Goal: Information Seeking & Learning: Learn about a topic

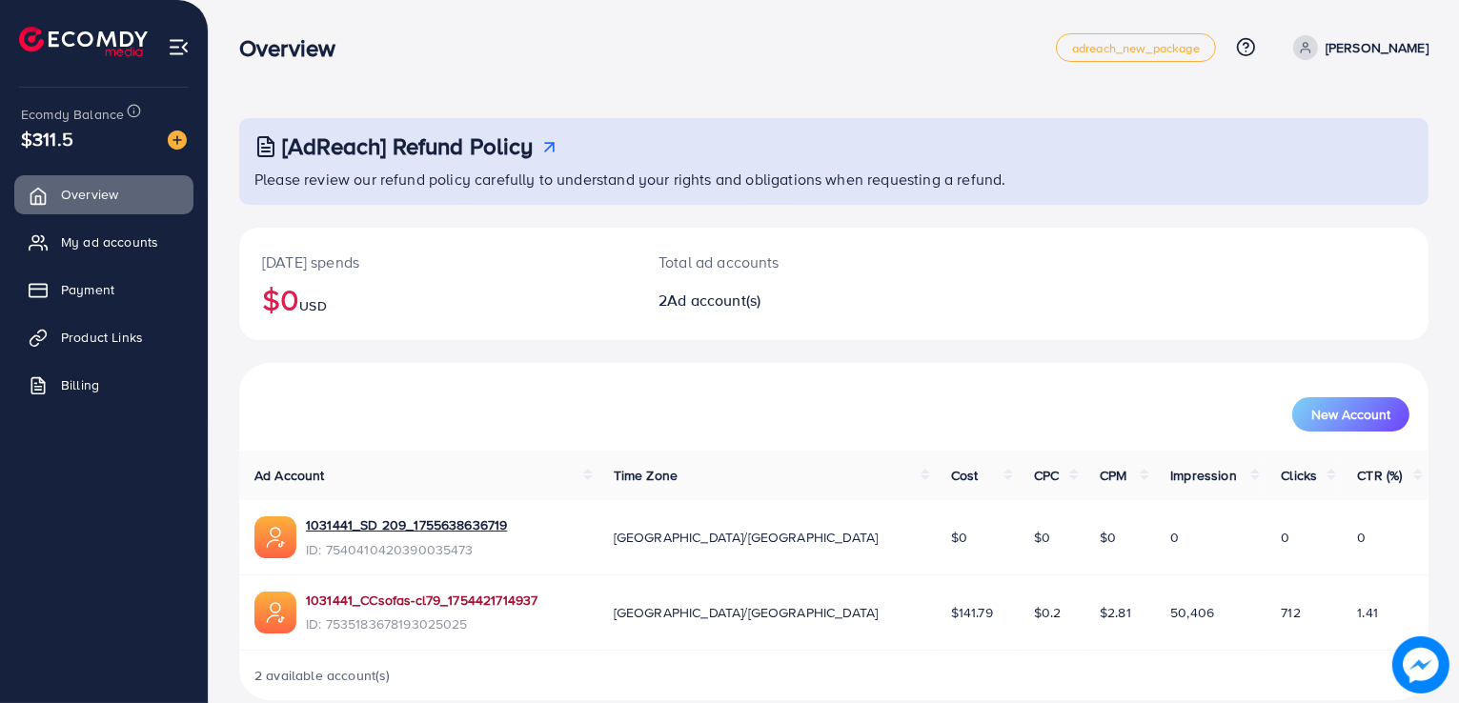
click at [330, 592] on link "1031441_CCsofas-cl79_1754421714937" at bounding box center [421, 600] width 231 height 19
click at [84, 336] on span "Product Links" at bounding box center [107, 337] width 82 height 19
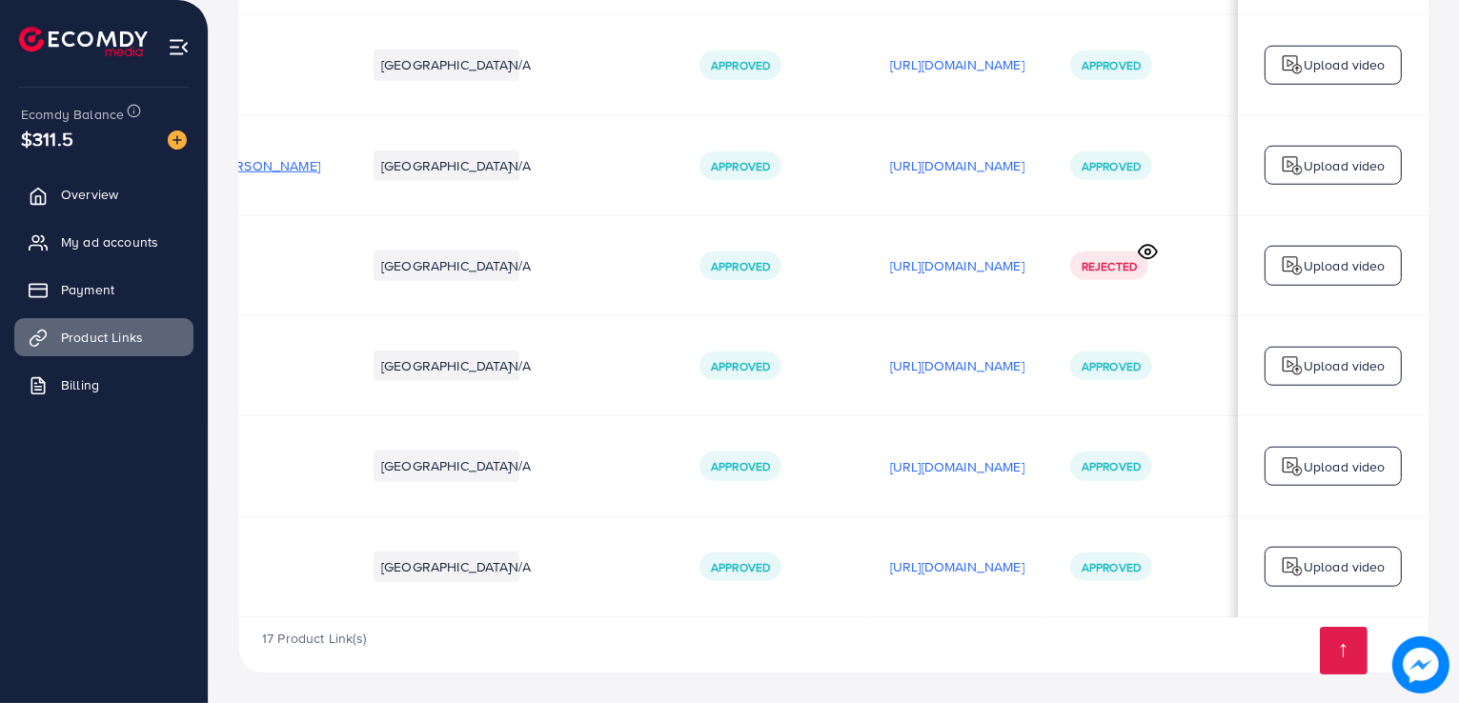
scroll to position [0, 326]
click at [952, 555] on p "[URL][DOMAIN_NAME]" at bounding box center [957, 566] width 134 height 23
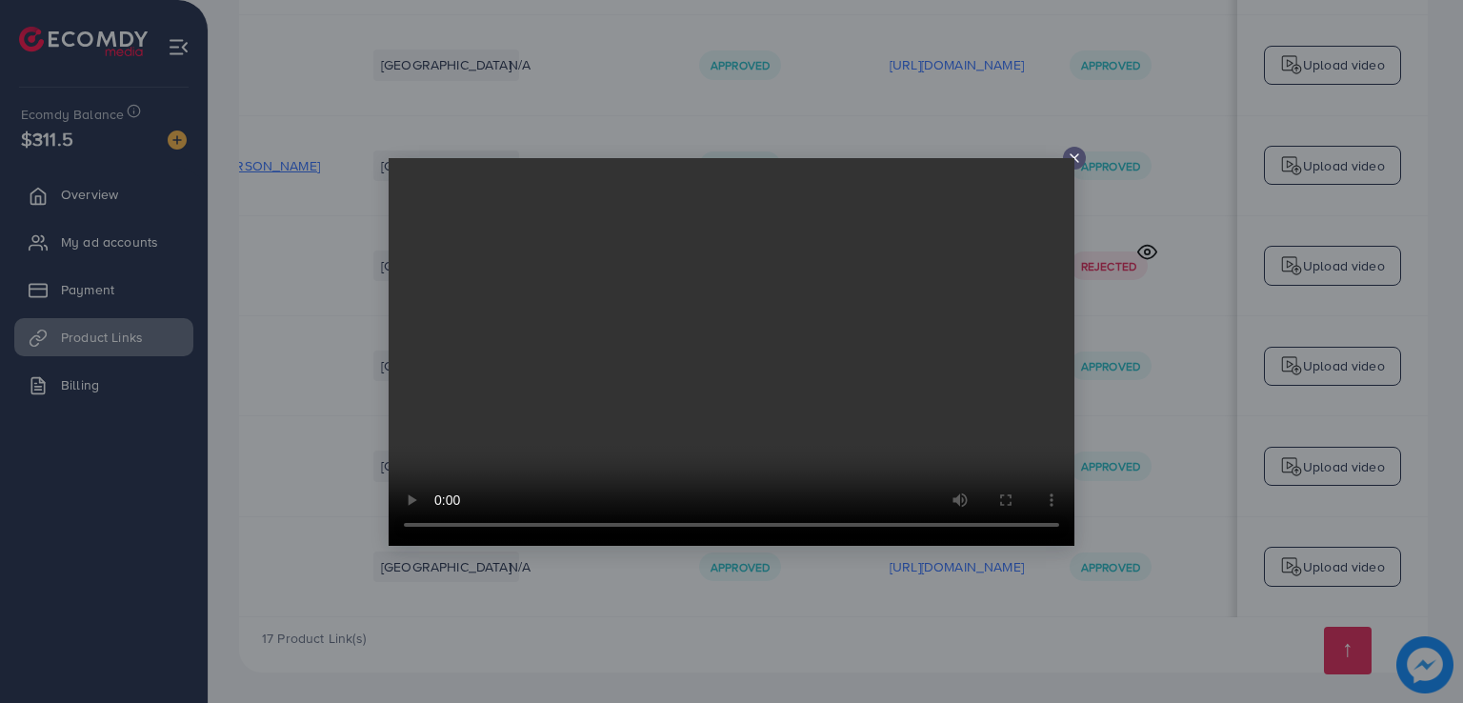
click at [1067, 161] on video at bounding box center [732, 352] width 686 height 388
click at [1075, 156] on line at bounding box center [1075, 158] width 8 height 8
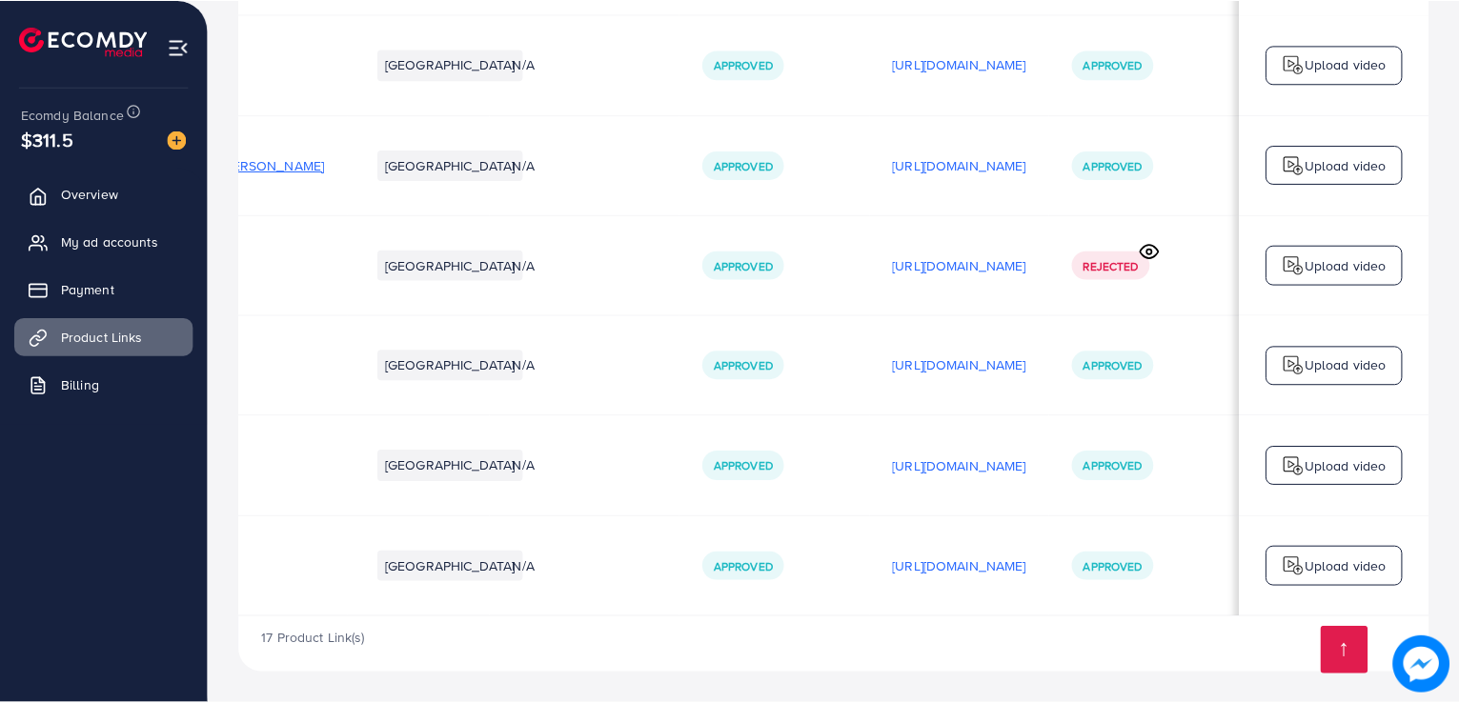
scroll to position [0, 321]
click at [913, 455] on p "[URL][DOMAIN_NAME]" at bounding box center [957, 466] width 134 height 23
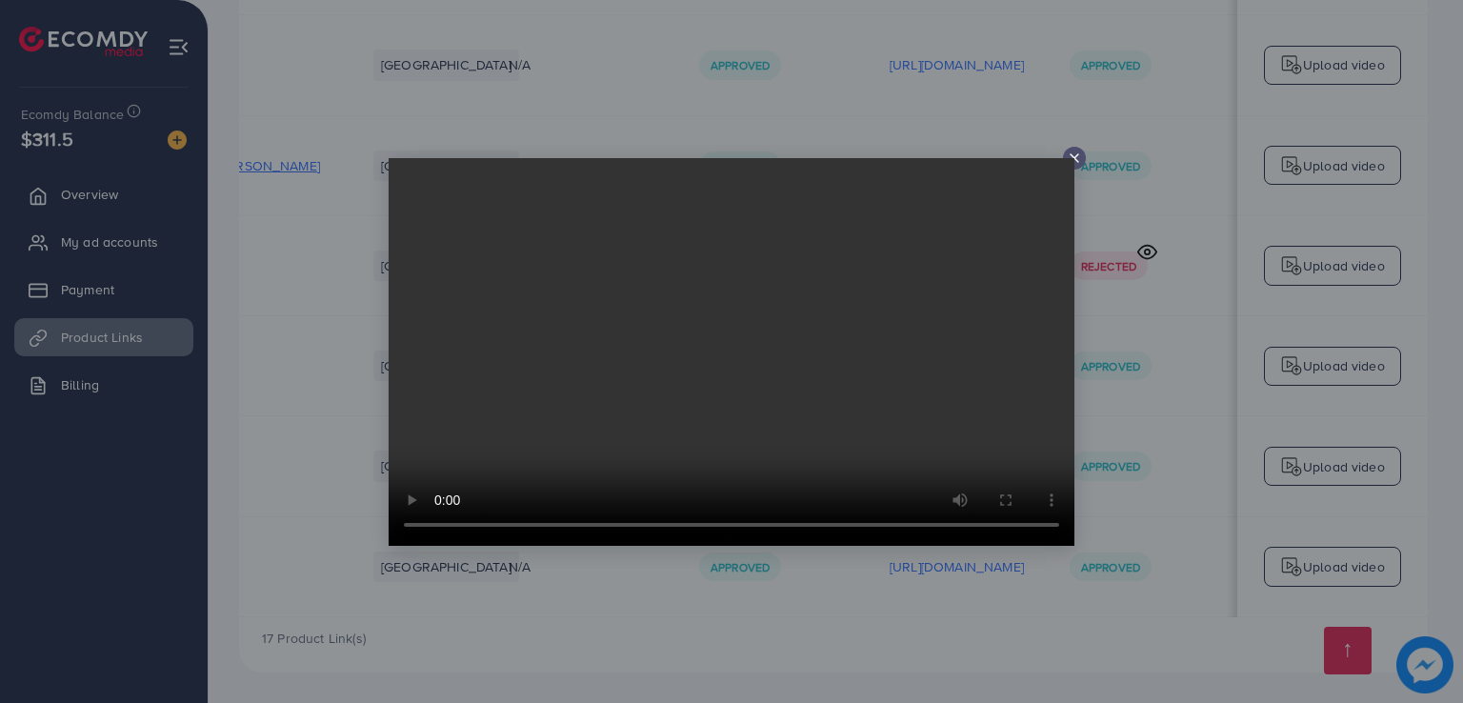
click at [1074, 159] on video at bounding box center [732, 352] width 686 height 388
click at [1077, 160] on line at bounding box center [1075, 158] width 8 height 8
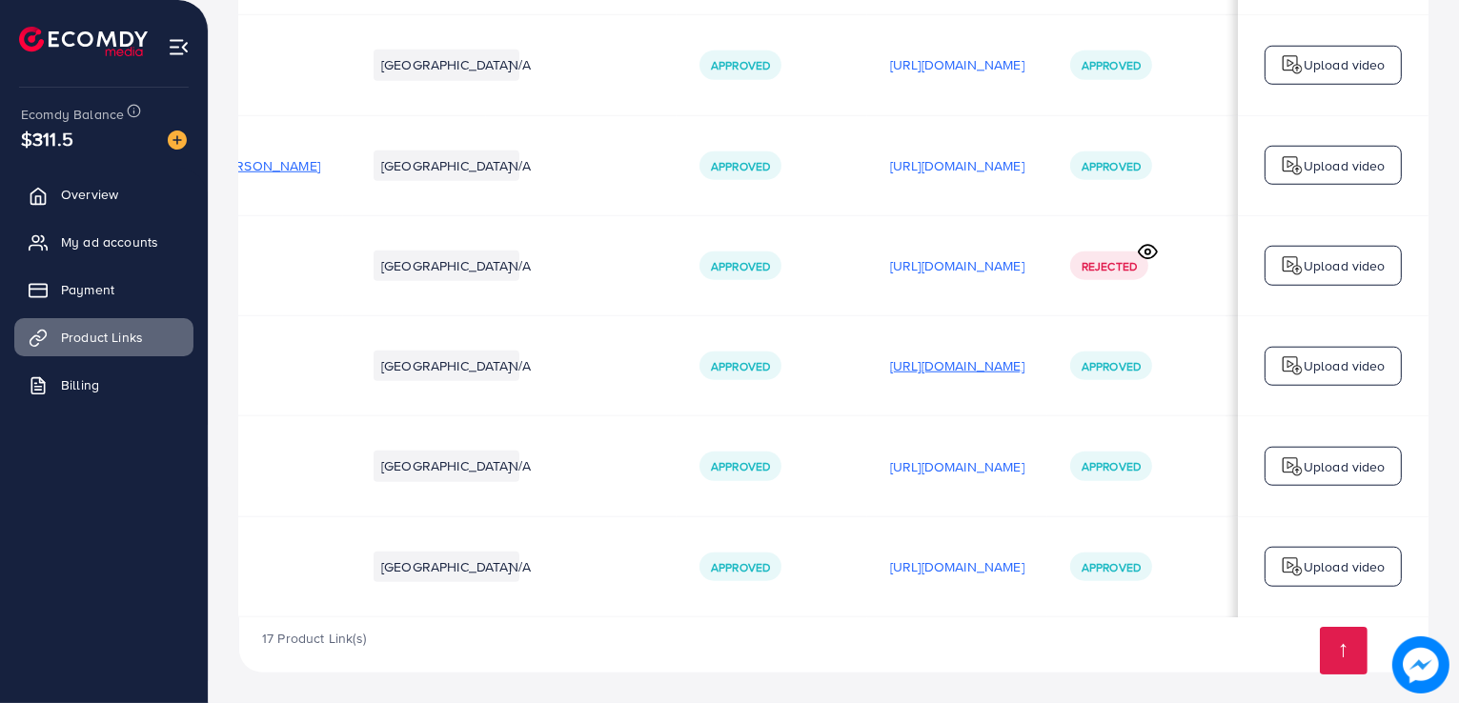
click at [933, 354] on p "[URL][DOMAIN_NAME]" at bounding box center [957, 365] width 134 height 23
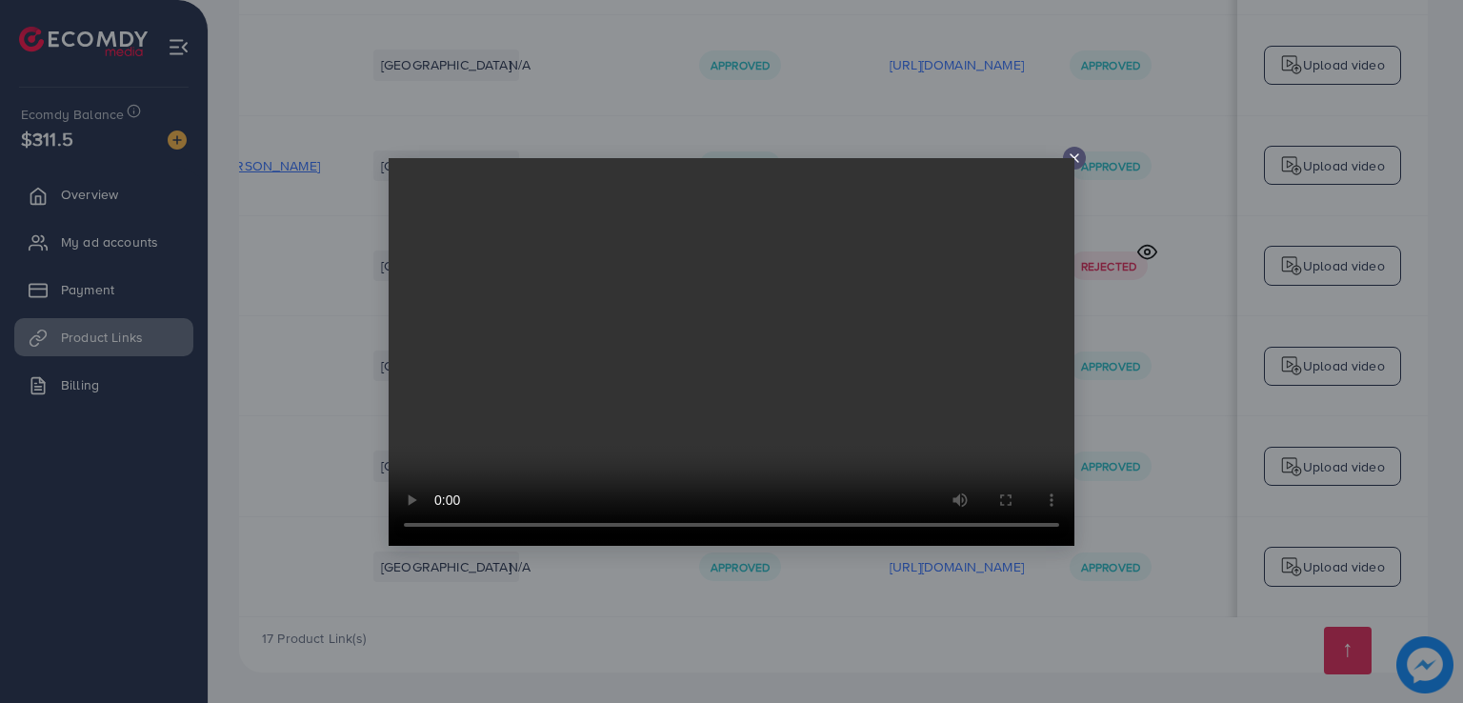
click at [1133, 382] on div at bounding box center [731, 351] width 1463 height 703
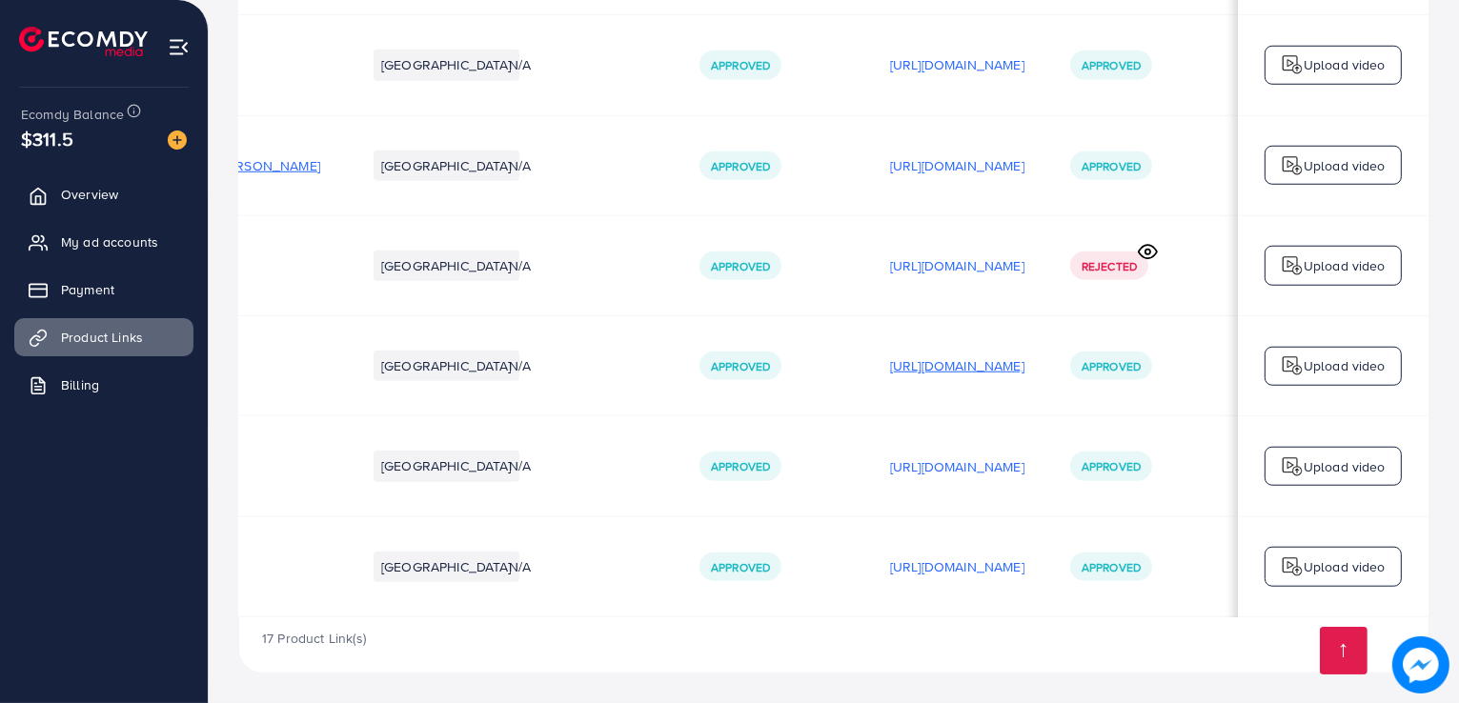
click at [945, 354] on p "[URL][DOMAIN_NAME]" at bounding box center [957, 365] width 134 height 23
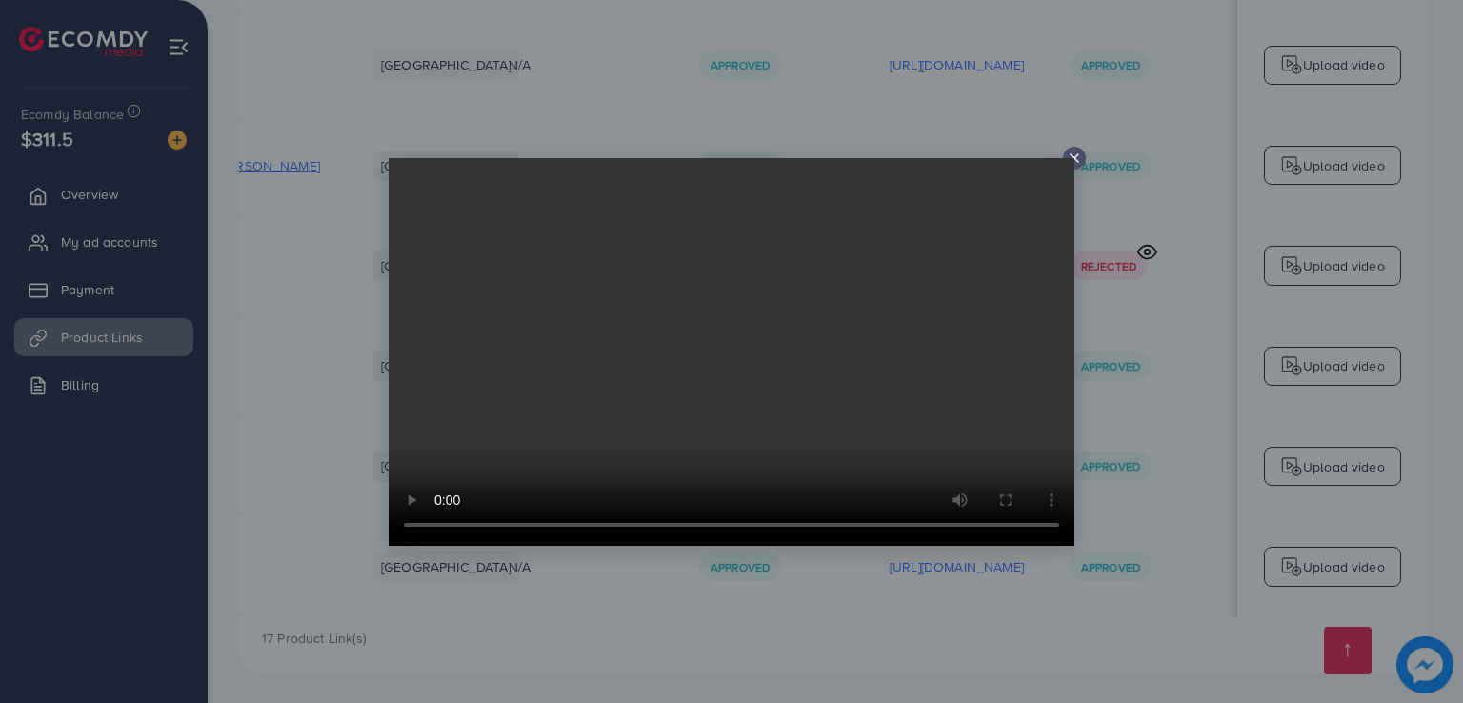
click at [1074, 158] on video at bounding box center [732, 352] width 686 height 388
click at [1082, 171] on div at bounding box center [731, 351] width 1463 height 703
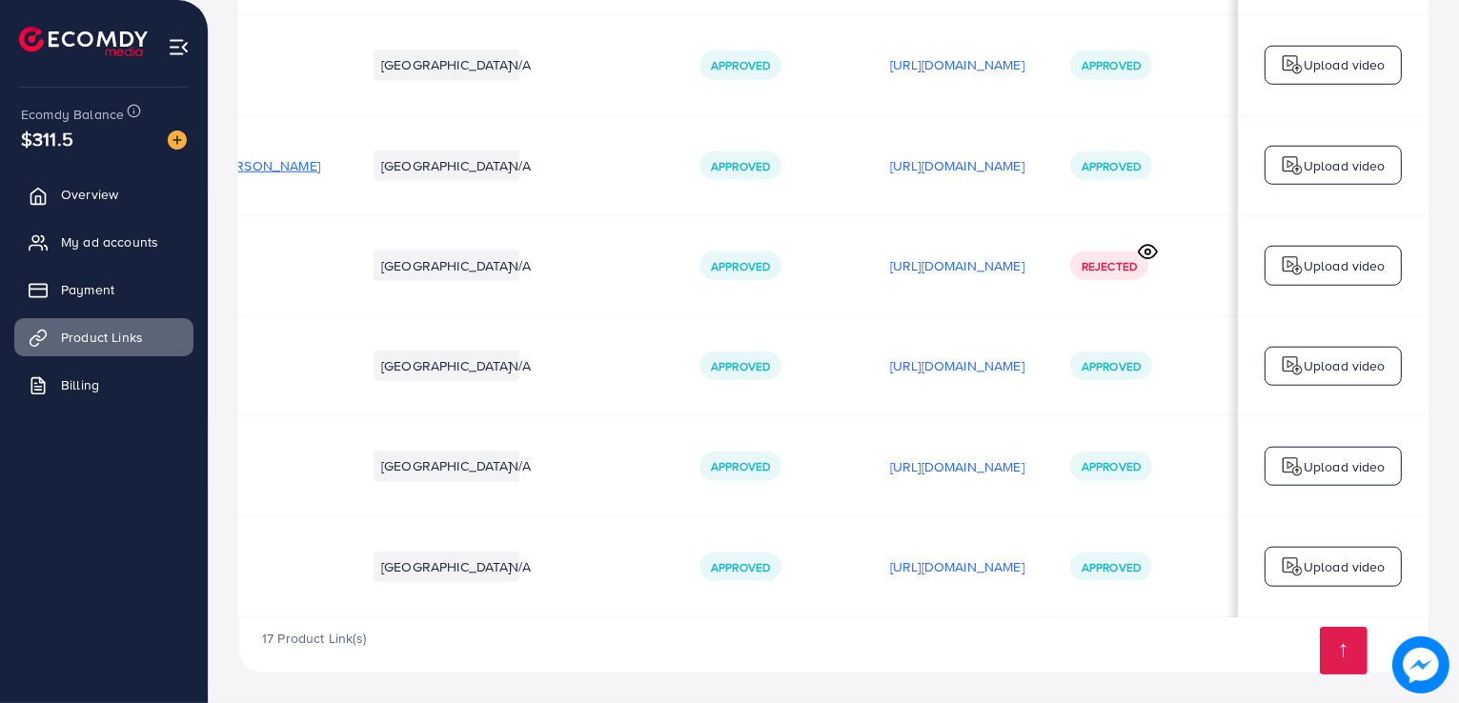
scroll to position [2081, 0]
click at [971, 154] on p "[URL][DOMAIN_NAME]" at bounding box center [957, 165] width 134 height 23
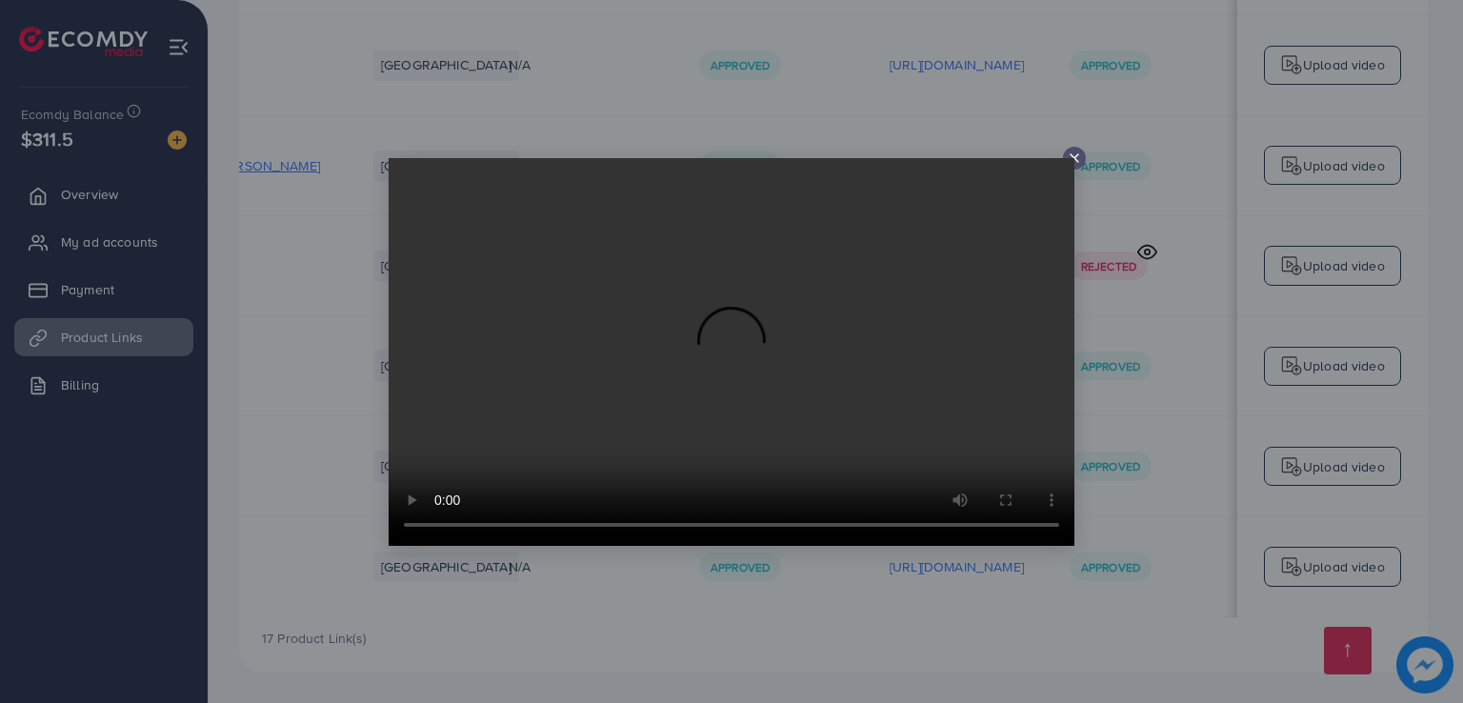
click at [1072, 158] on video at bounding box center [732, 352] width 686 height 388
click at [1071, 159] on video at bounding box center [732, 352] width 686 height 388
click at [1078, 159] on icon at bounding box center [1074, 158] width 15 height 15
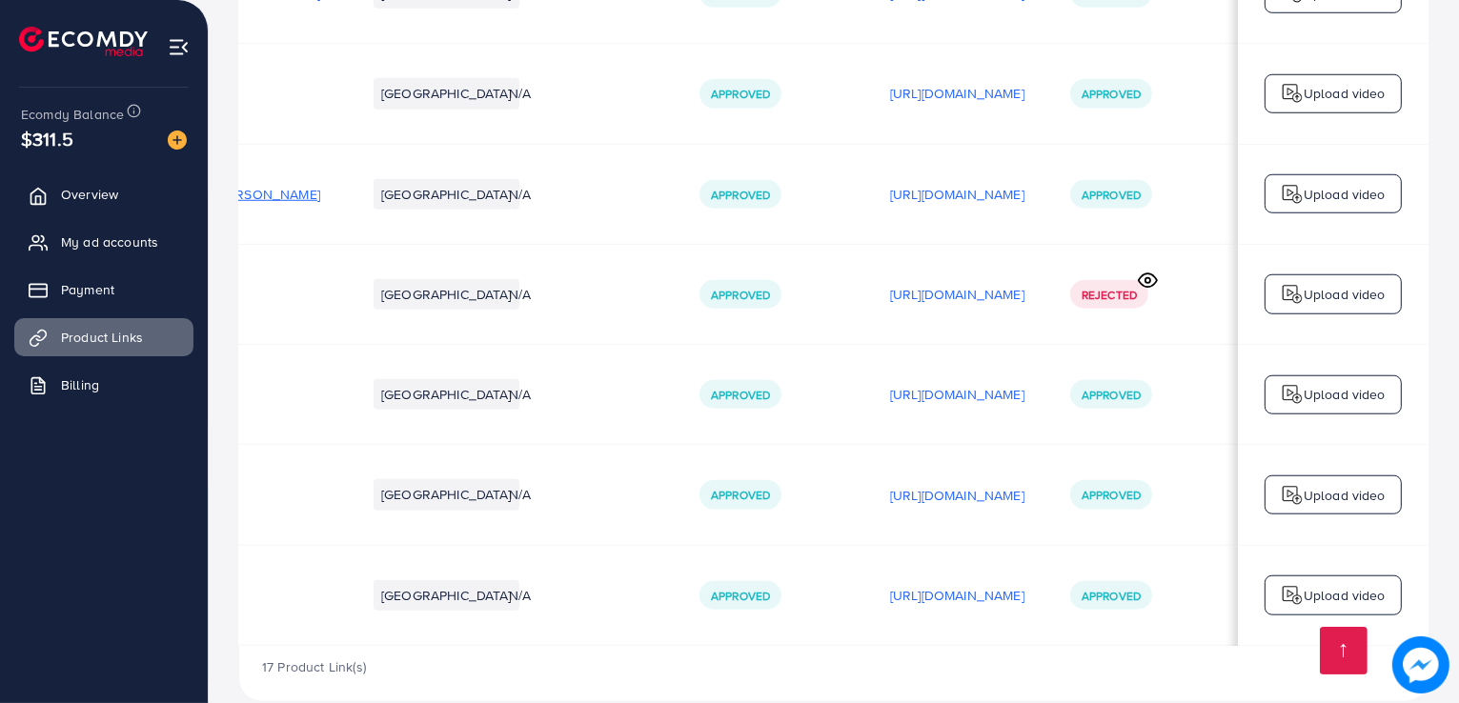
scroll to position [1768, 0]
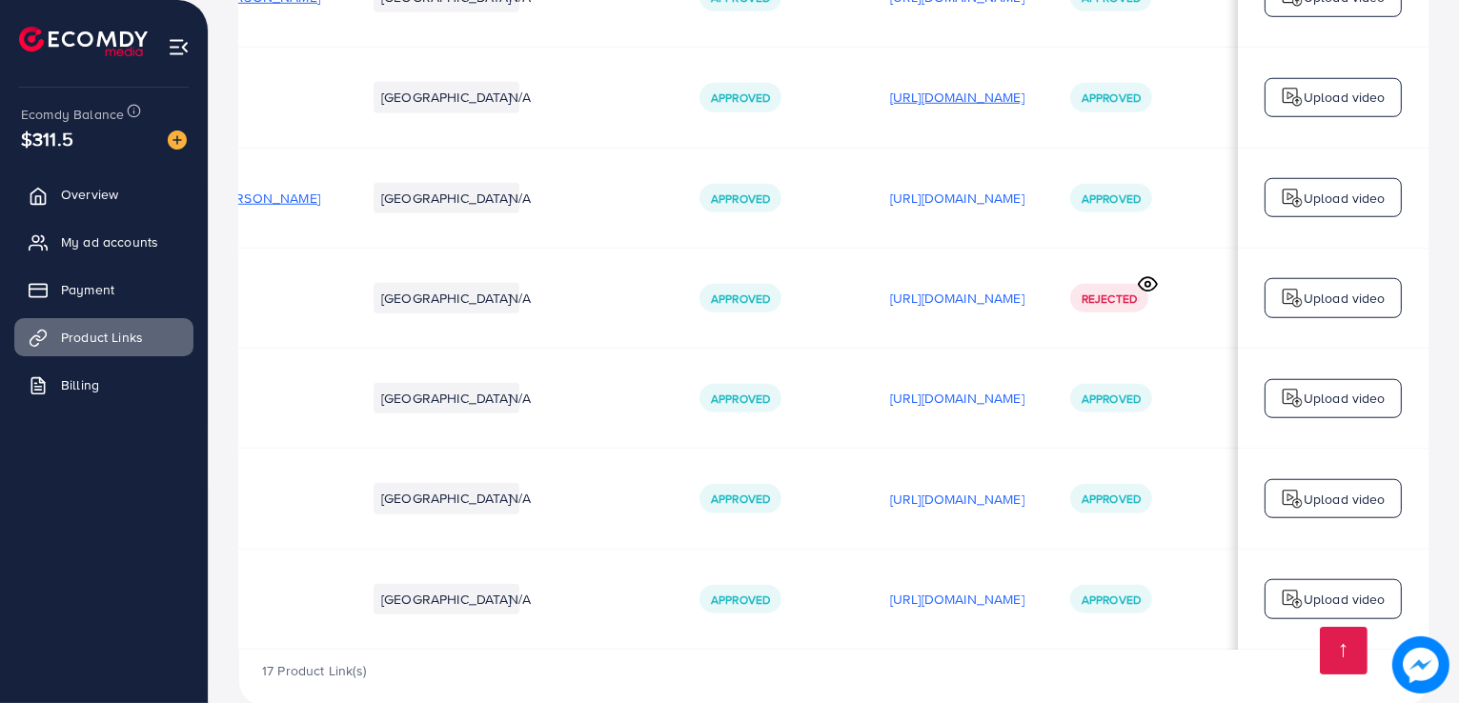
click at [976, 109] on p "[URL][DOMAIN_NAME]" at bounding box center [957, 97] width 134 height 23
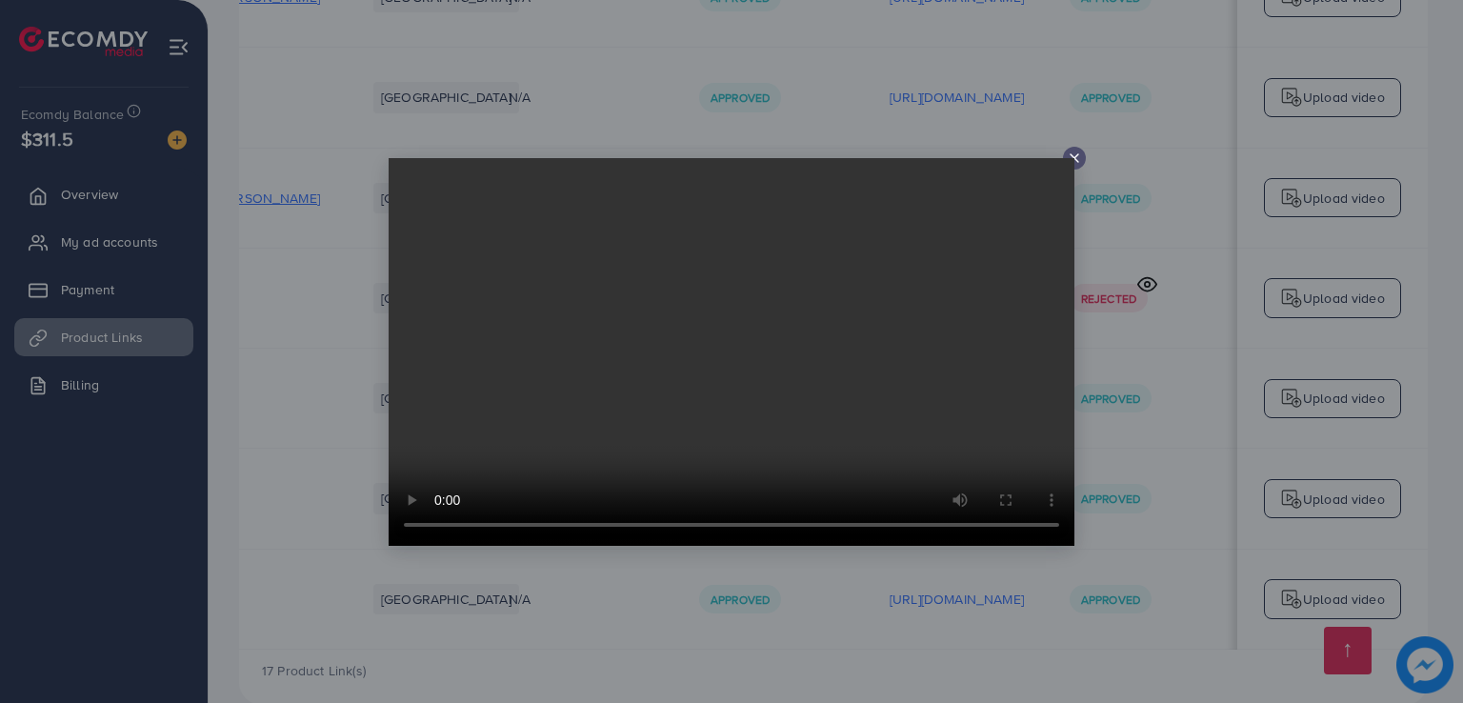
click at [1077, 151] on icon at bounding box center [1074, 158] width 15 height 15
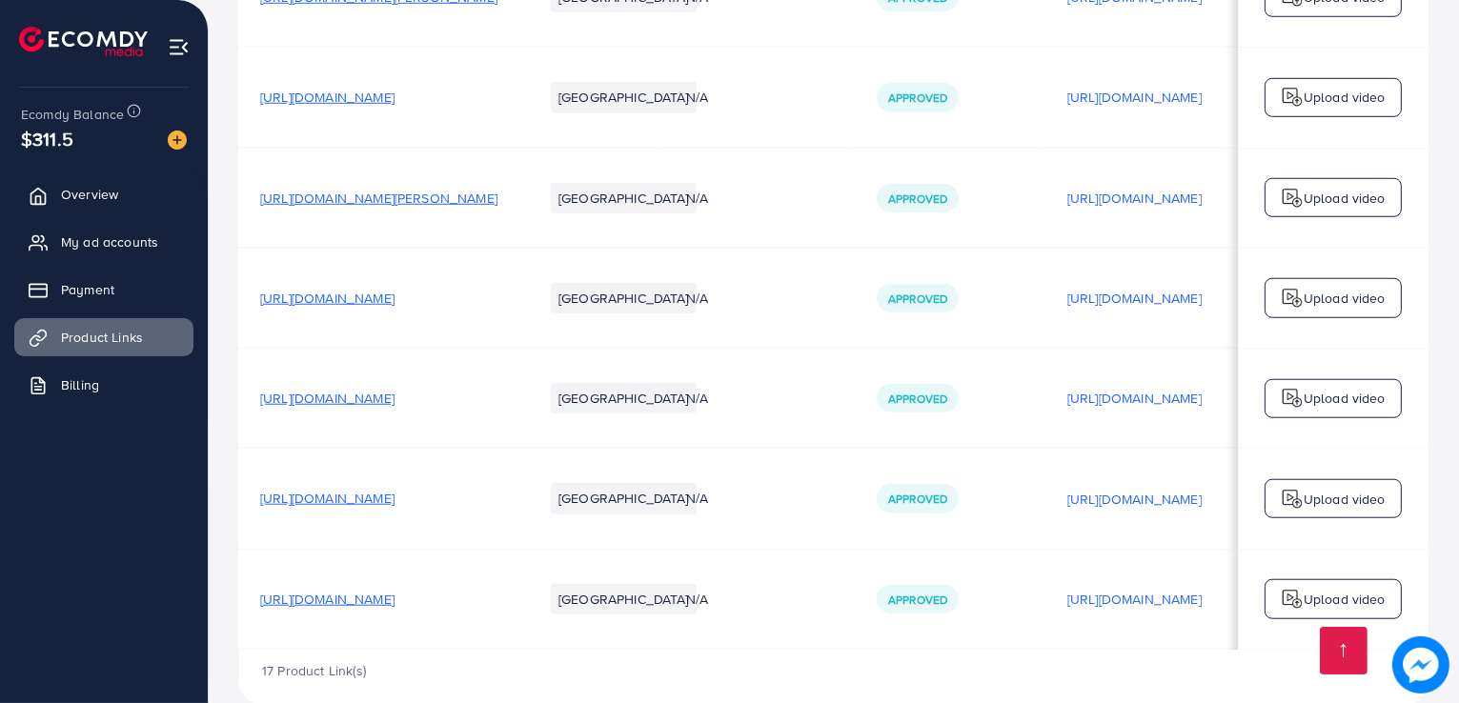
scroll to position [0, 0]
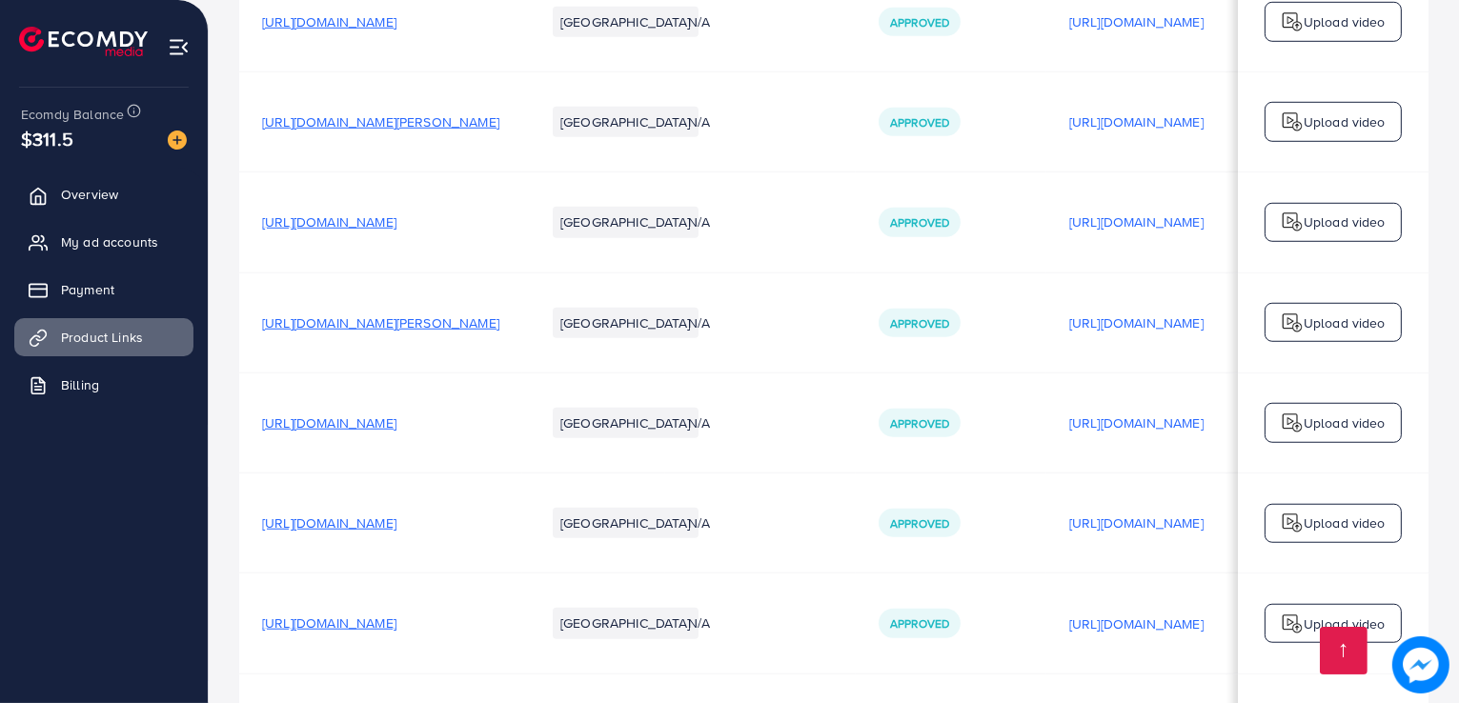
scroll to position [1641, 0]
click at [499, 134] on span "[URL][DOMAIN_NAME][PERSON_NAME]" at bounding box center [380, 124] width 237 height 19
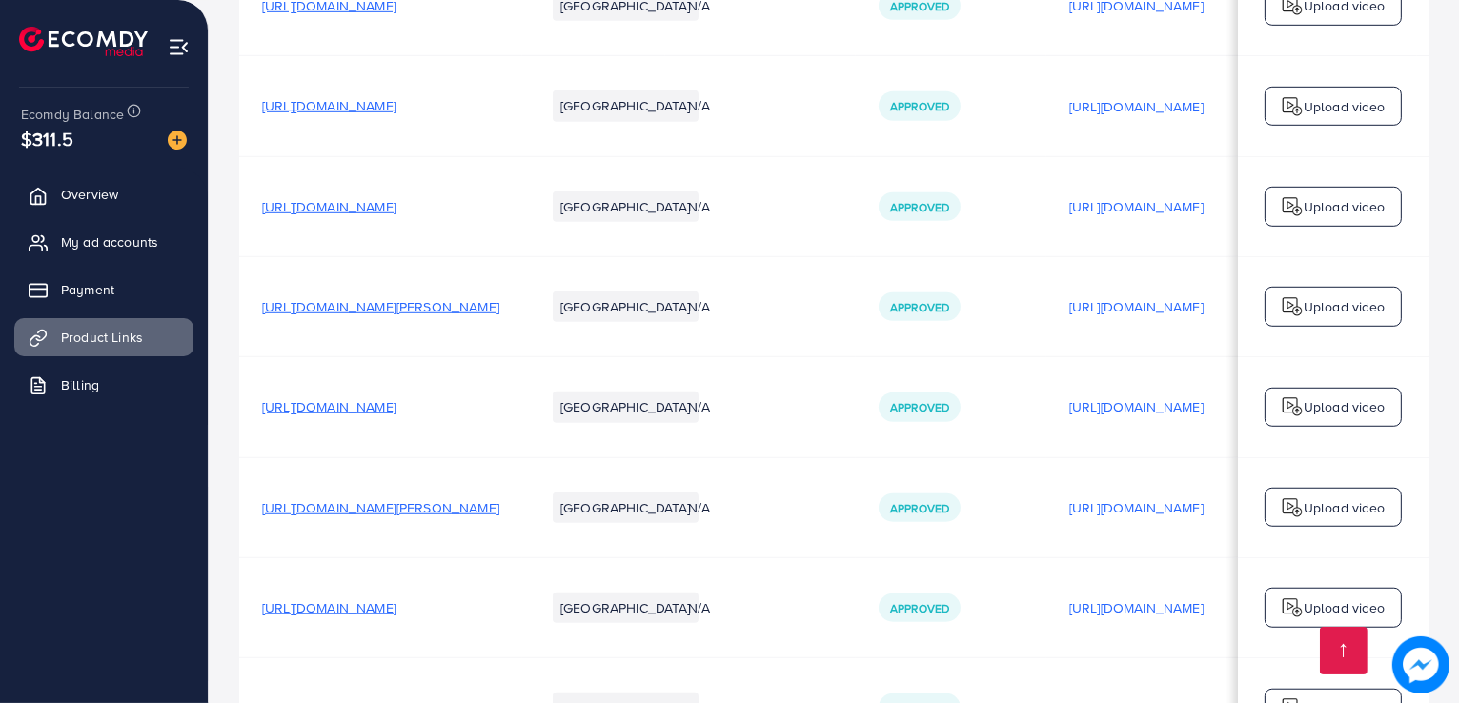
scroll to position [1438, 0]
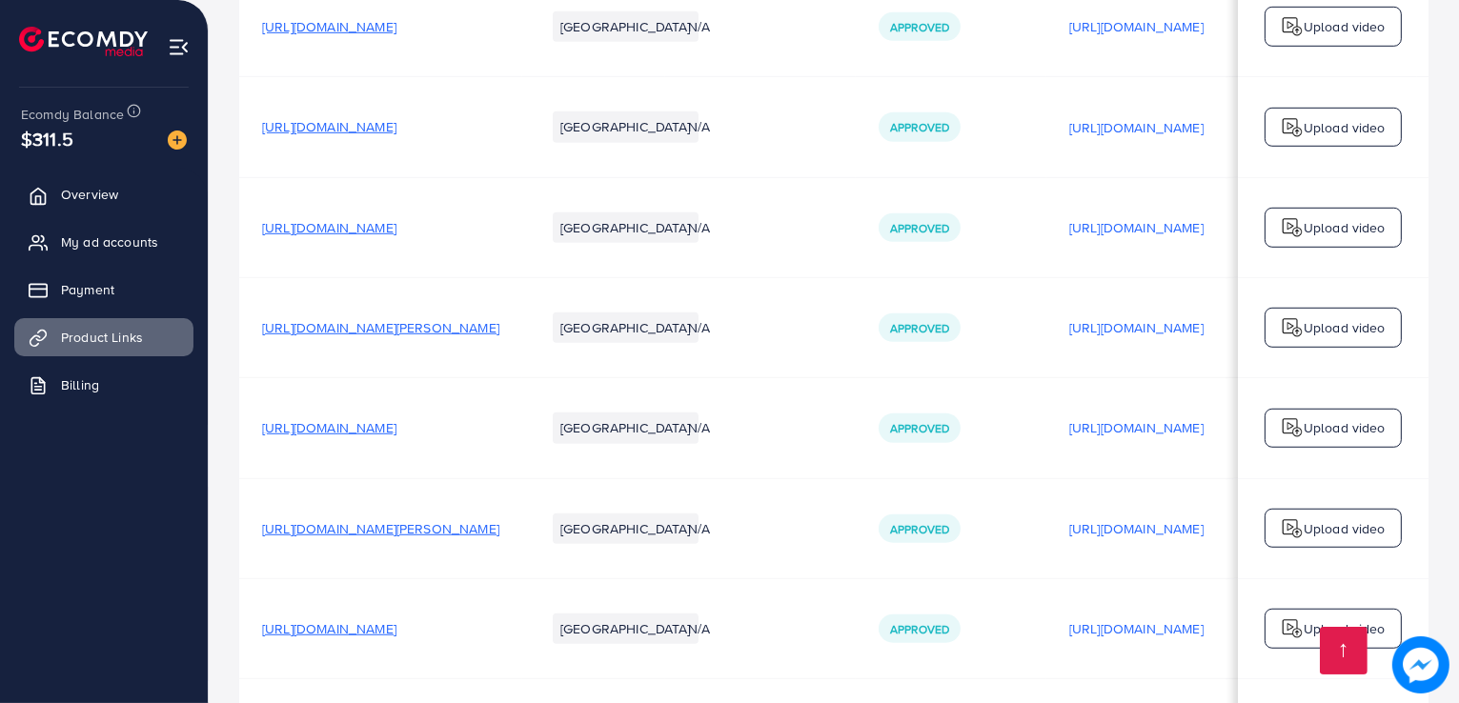
click at [393, 136] on span "[URL][DOMAIN_NAME]" at bounding box center [329, 126] width 134 height 19
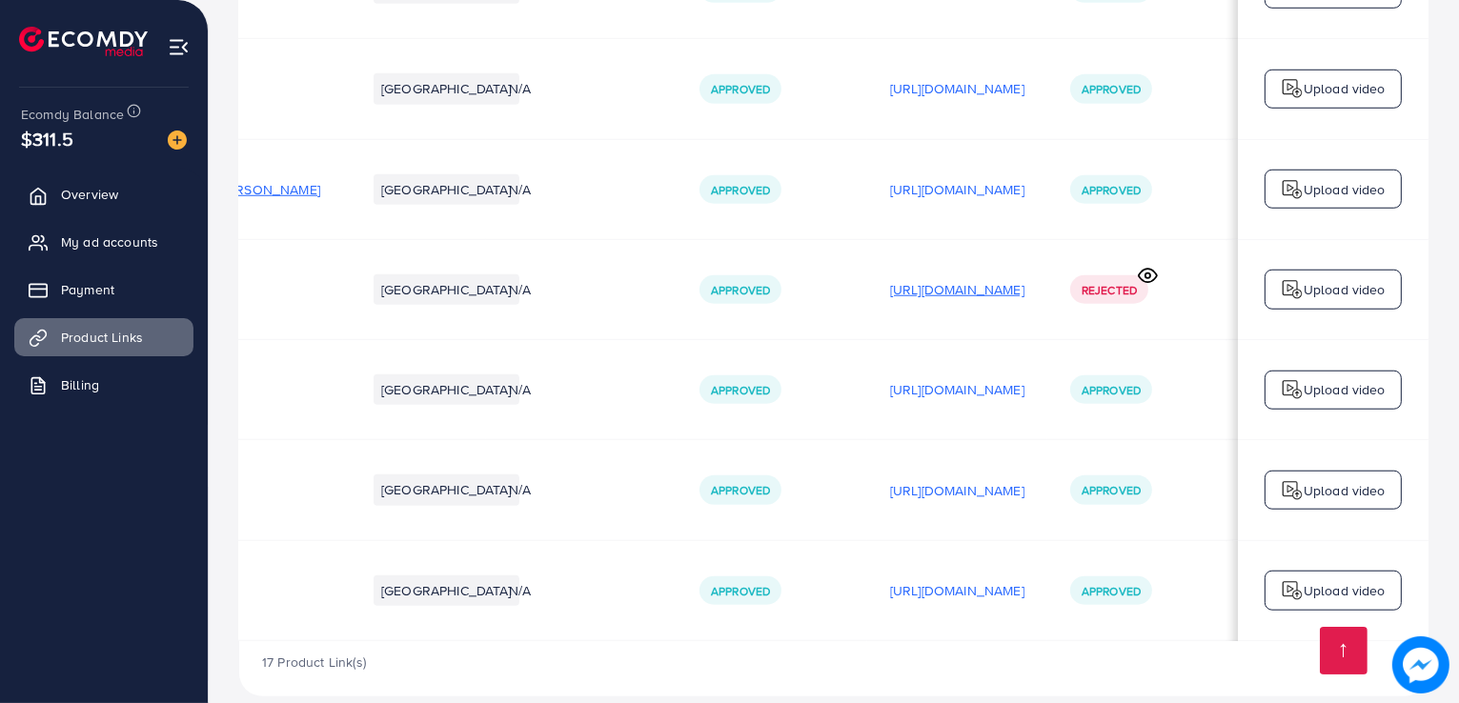
scroll to position [1948, 0]
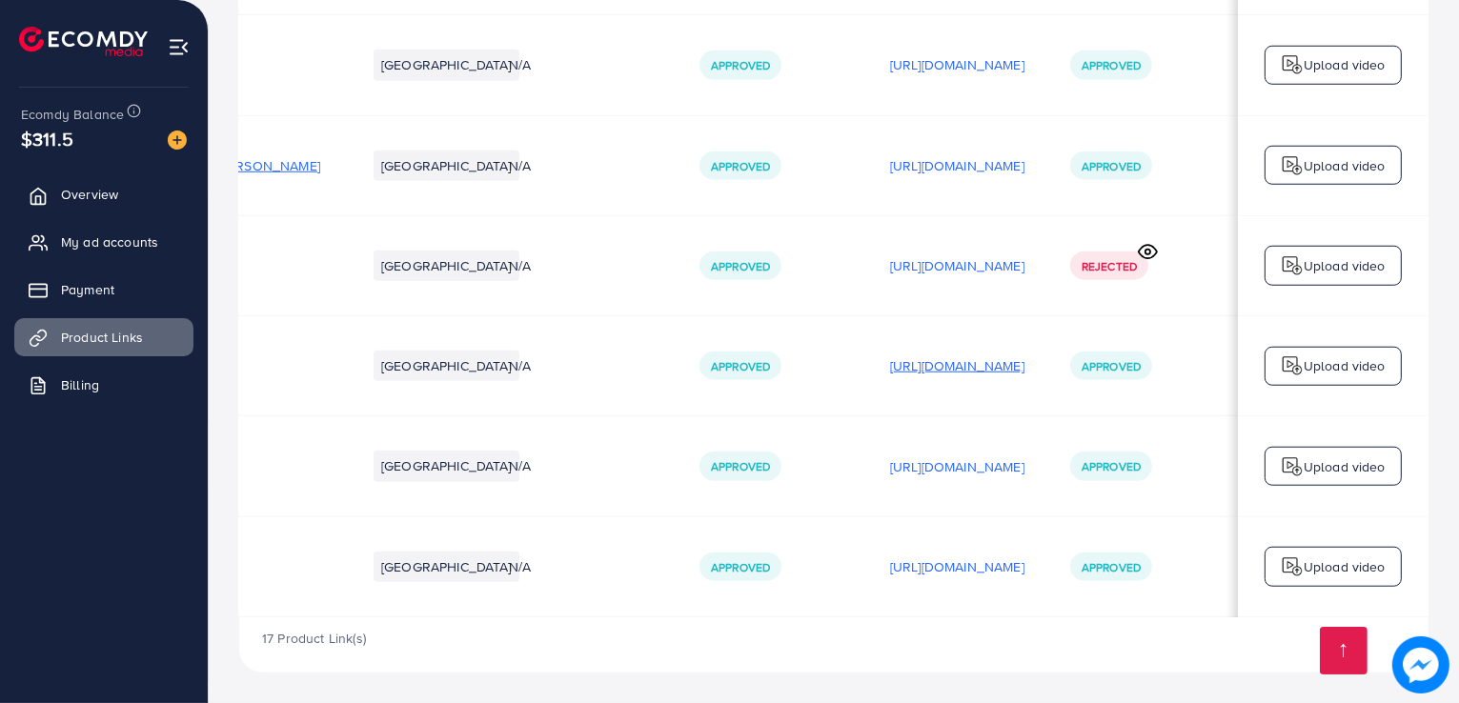
click at [946, 377] on p "[URL][DOMAIN_NAME]" at bounding box center [957, 365] width 134 height 23
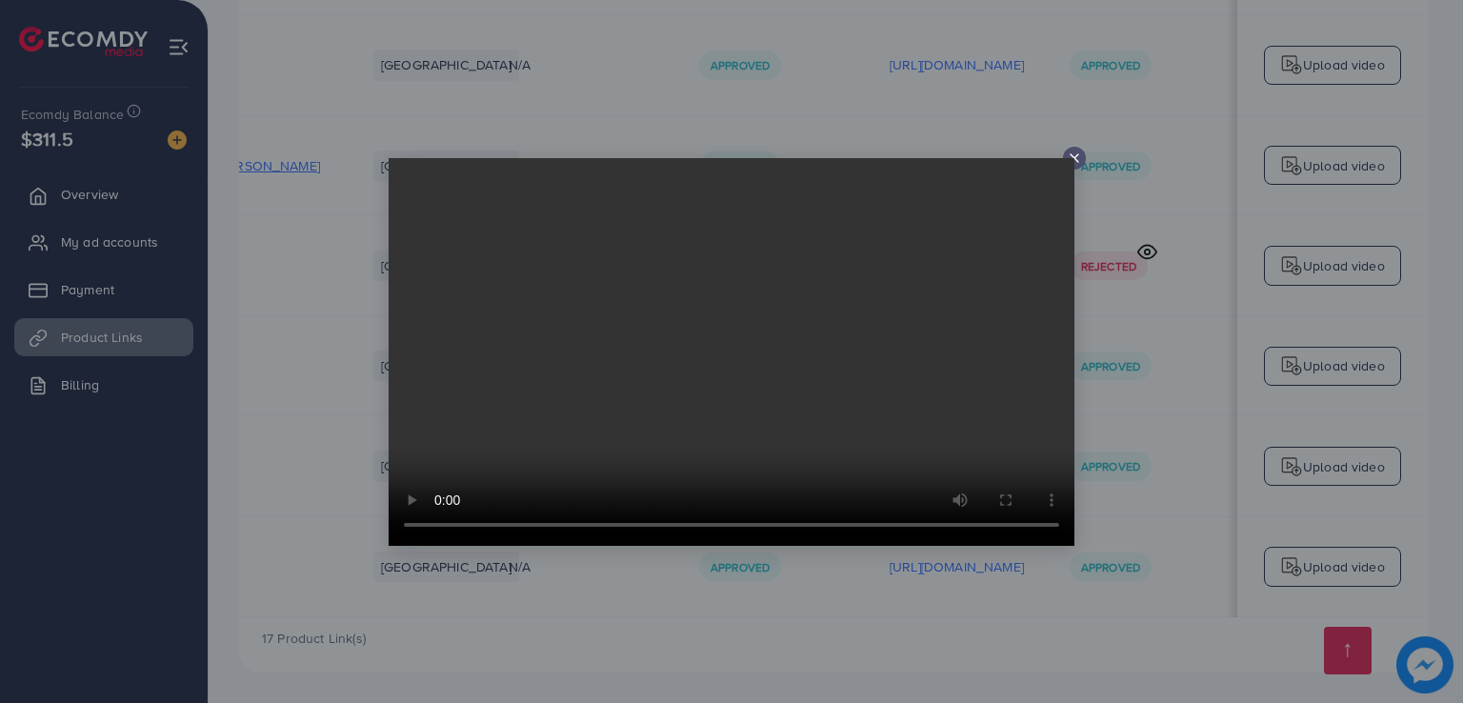
click at [1166, 438] on div at bounding box center [731, 351] width 1463 height 703
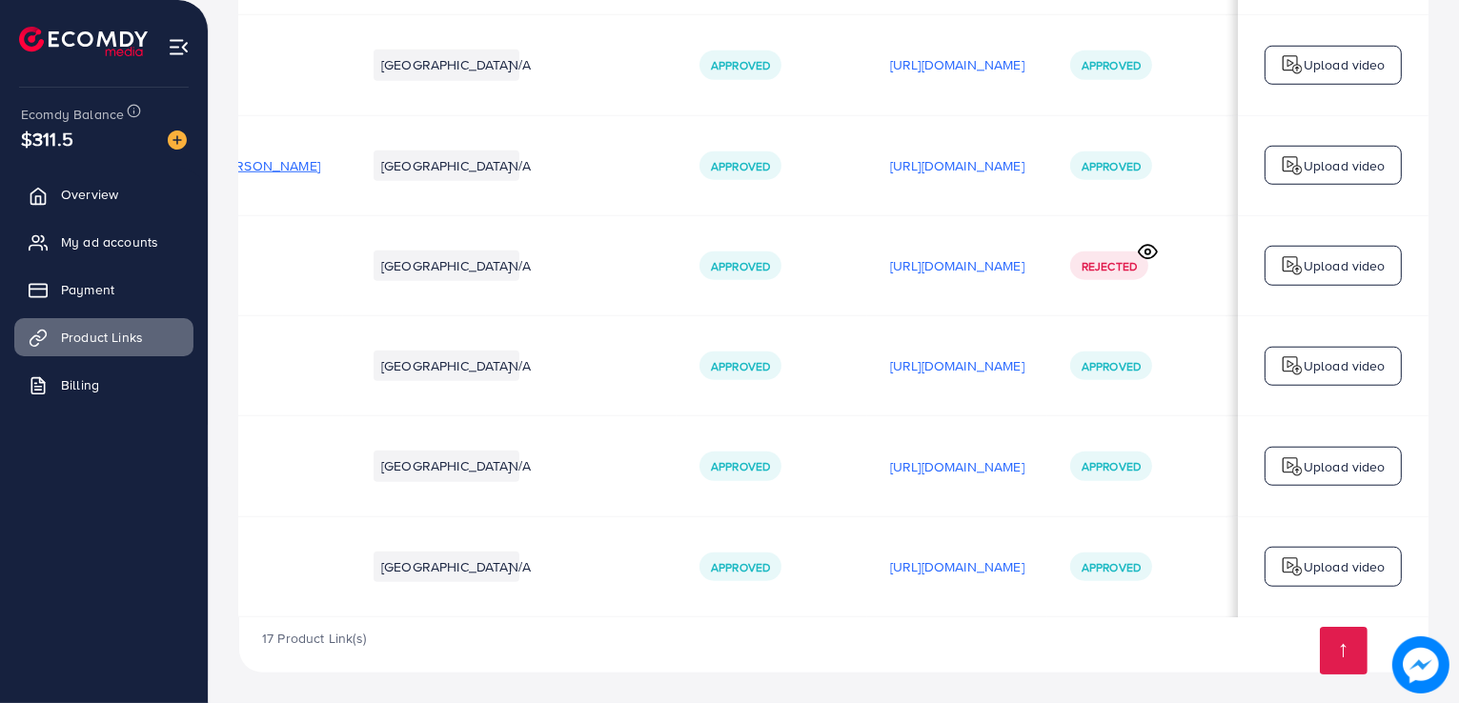
scroll to position [2083, 0]
drag, startPoint x: 962, startPoint y: 444, endPoint x: 964, endPoint y: 476, distance: 32.4
click at [964, 476] on td "[URL][DOMAIN_NAME]" at bounding box center [957, 466] width 180 height 100
click at [964, 476] on p "[URL][DOMAIN_NAME]" at bounding box center [957, 466] width 134 height 23
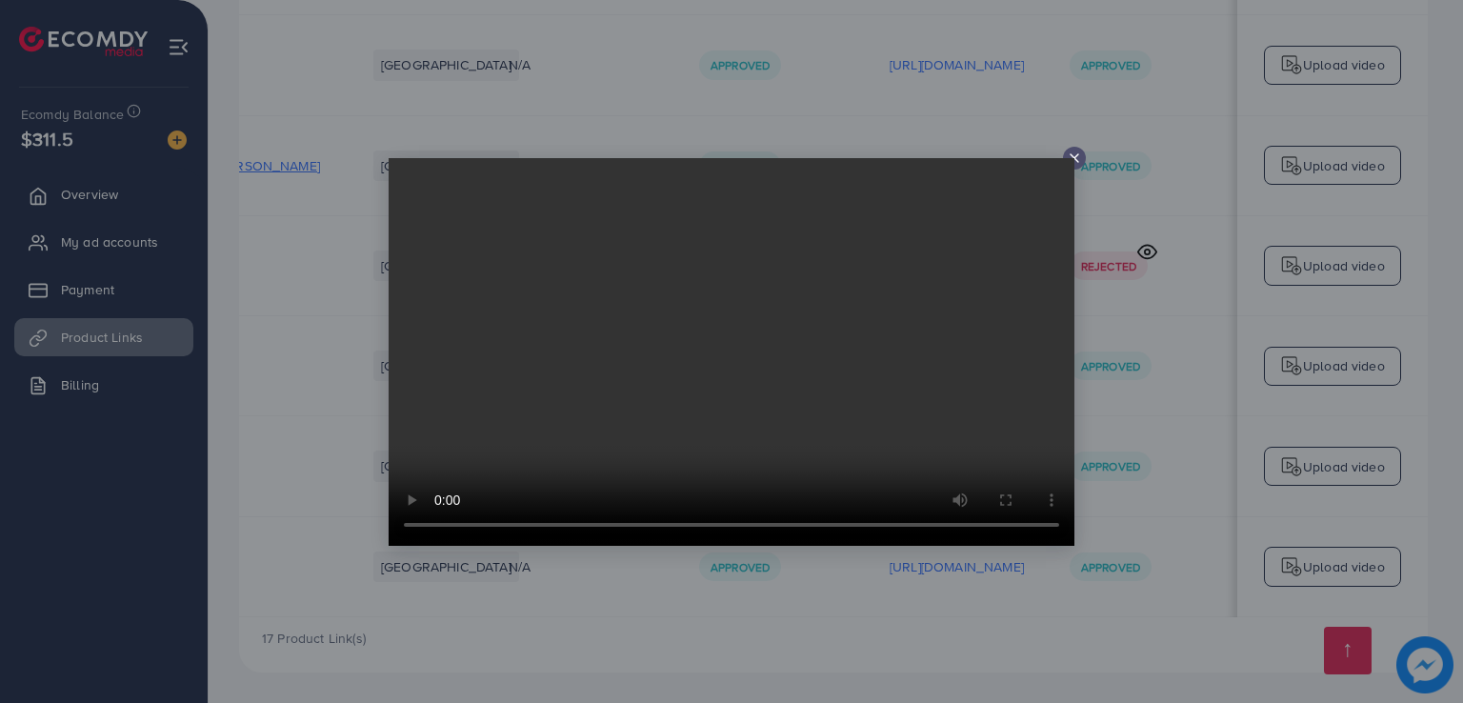
click at [1130, 371] on div at bounding box center [731, 351] width 1463 height 703
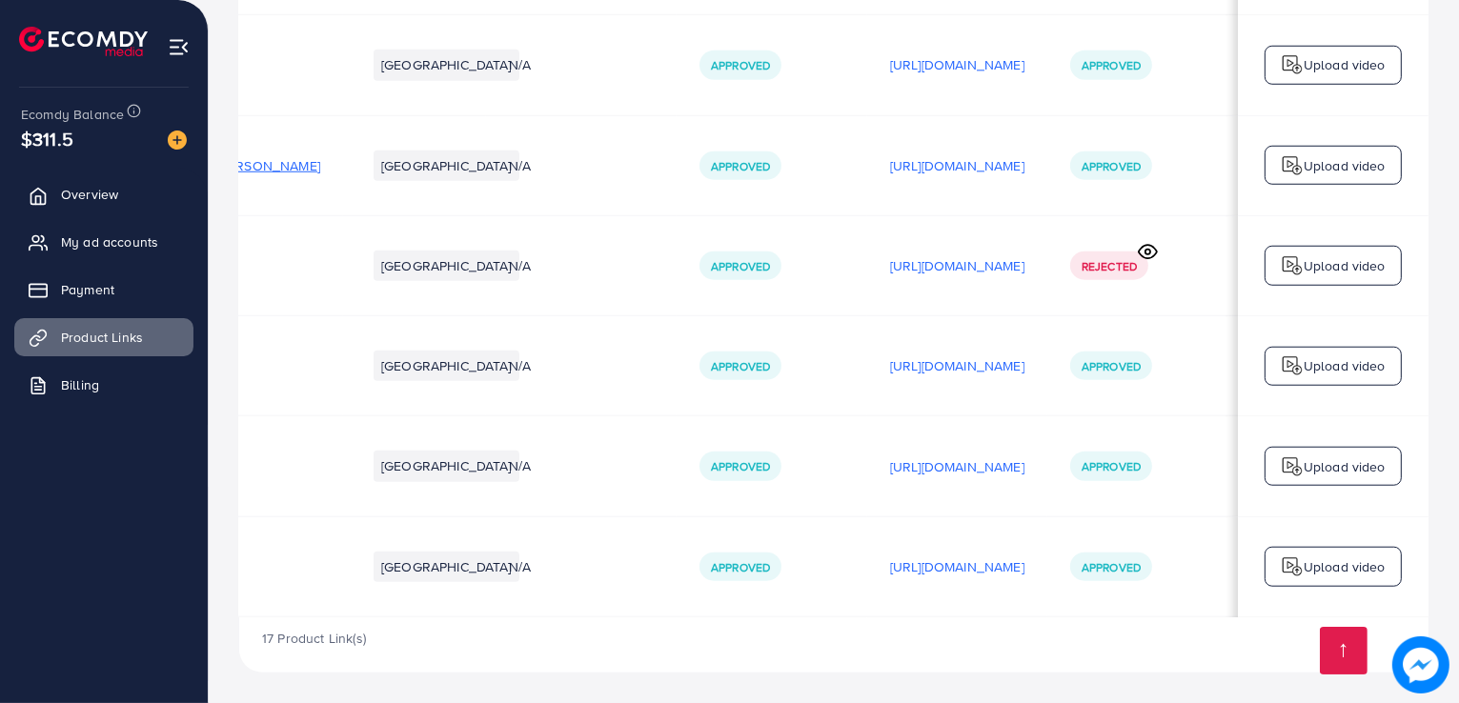
click at [976, 574] on div "[URL][DOMAIN_NAME]" at bounding box center [957, 567] width 134 height 29
click at [959, 578] on p "[URL][DOMAIN_NAME]" at bounding box center [957, 566] width 134 height 23
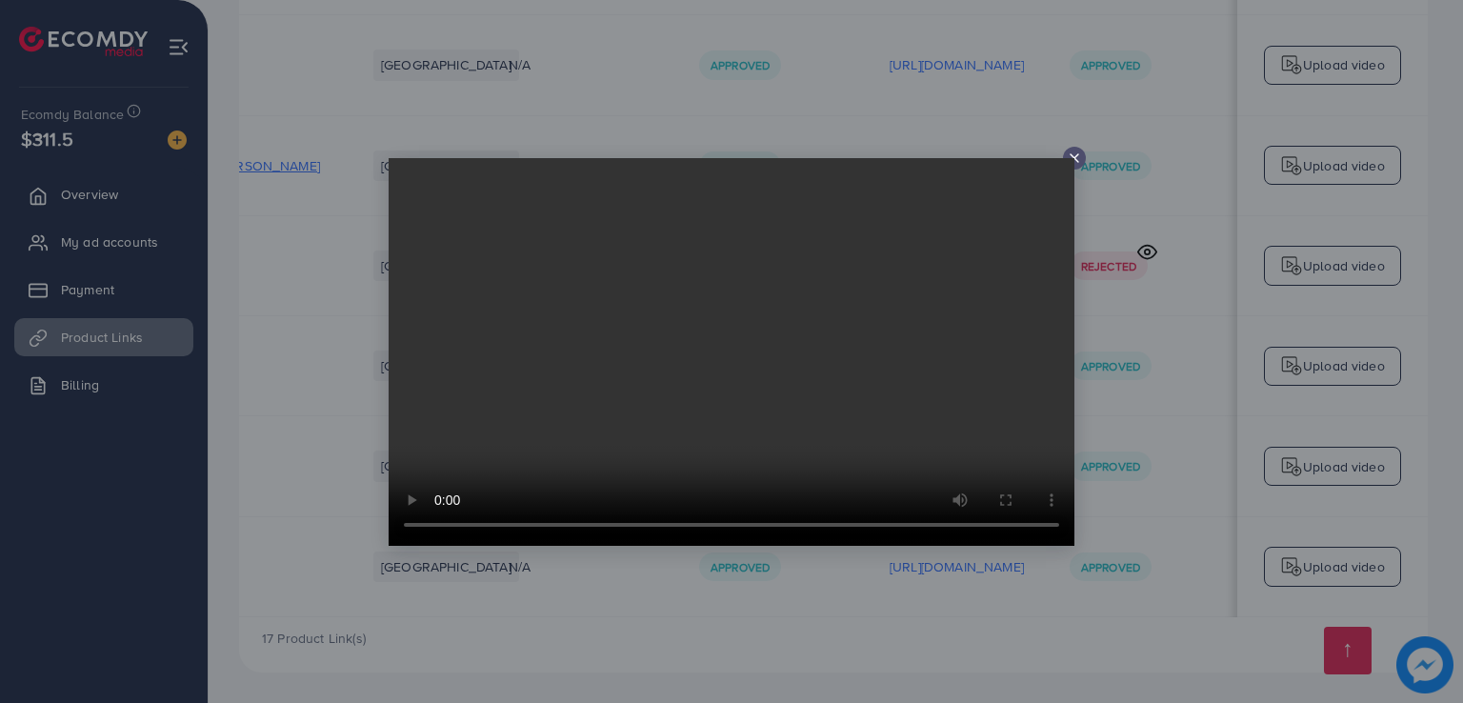
click at [1144, 387] on div at bounding box center [731, 351] width 1463 height 703
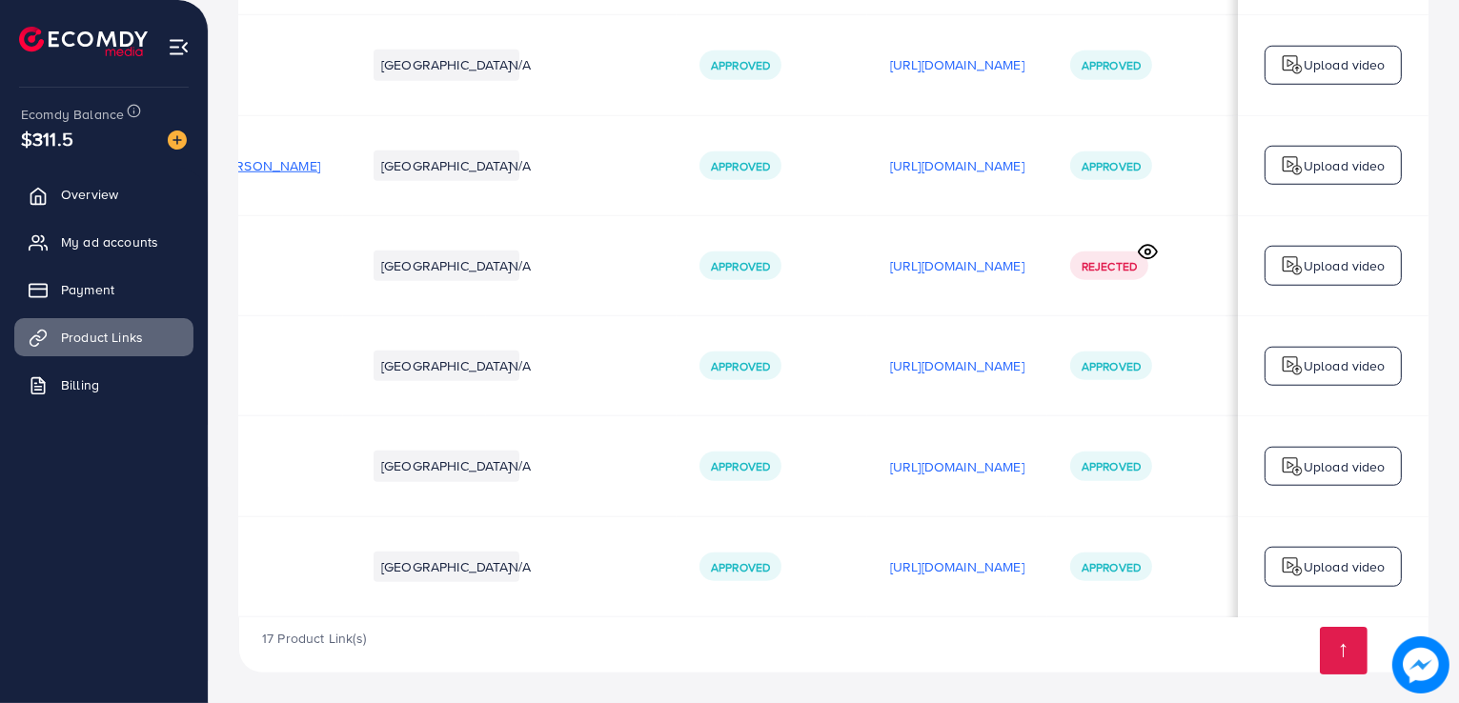
scroll to position [0, 321]
click at [905, 154] on p "[URL][DOMAIN_NAME]" at bounding box center [957, 165] width 134 height 23
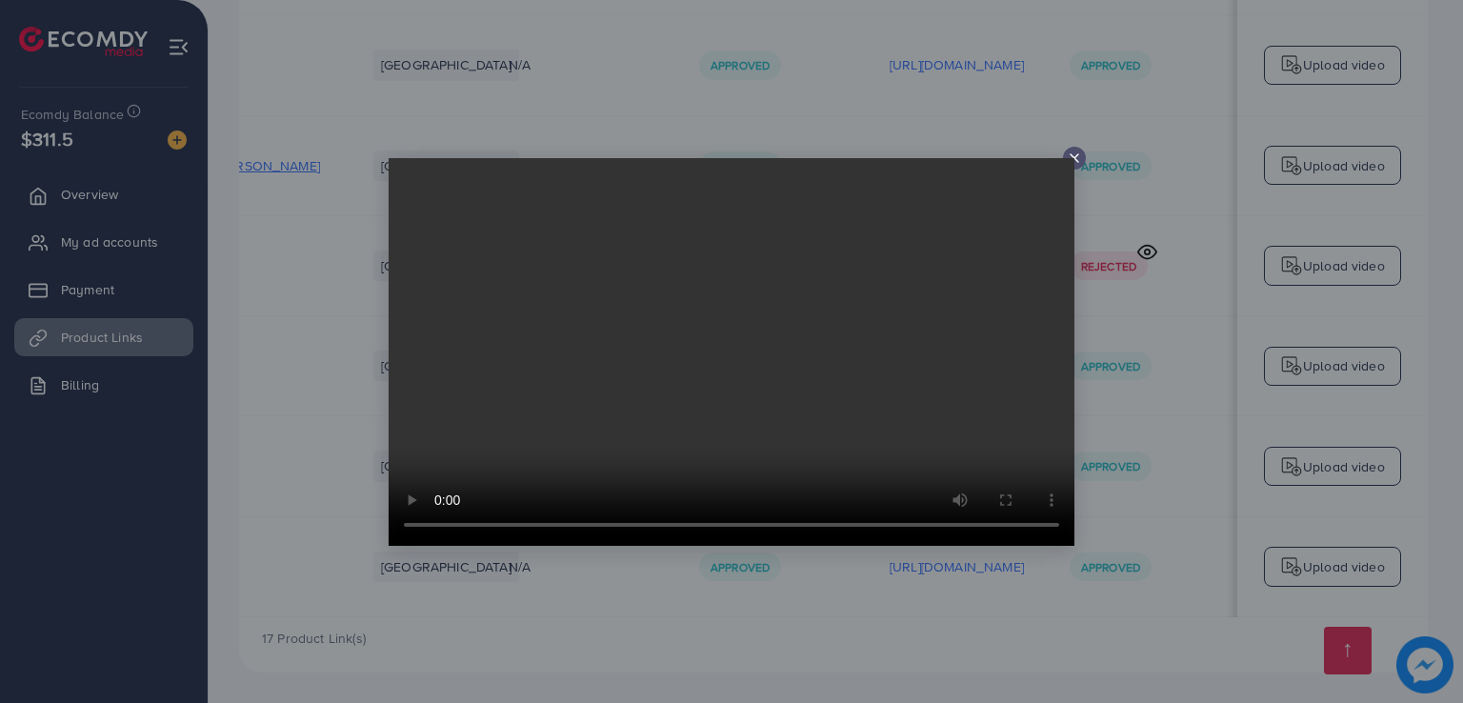
click at [1071, 164] on video at bounding box center [732, 352] width 686 height 388
click at [1081, 153] on icon at bounding box center [1074, 158] width 15 height 15
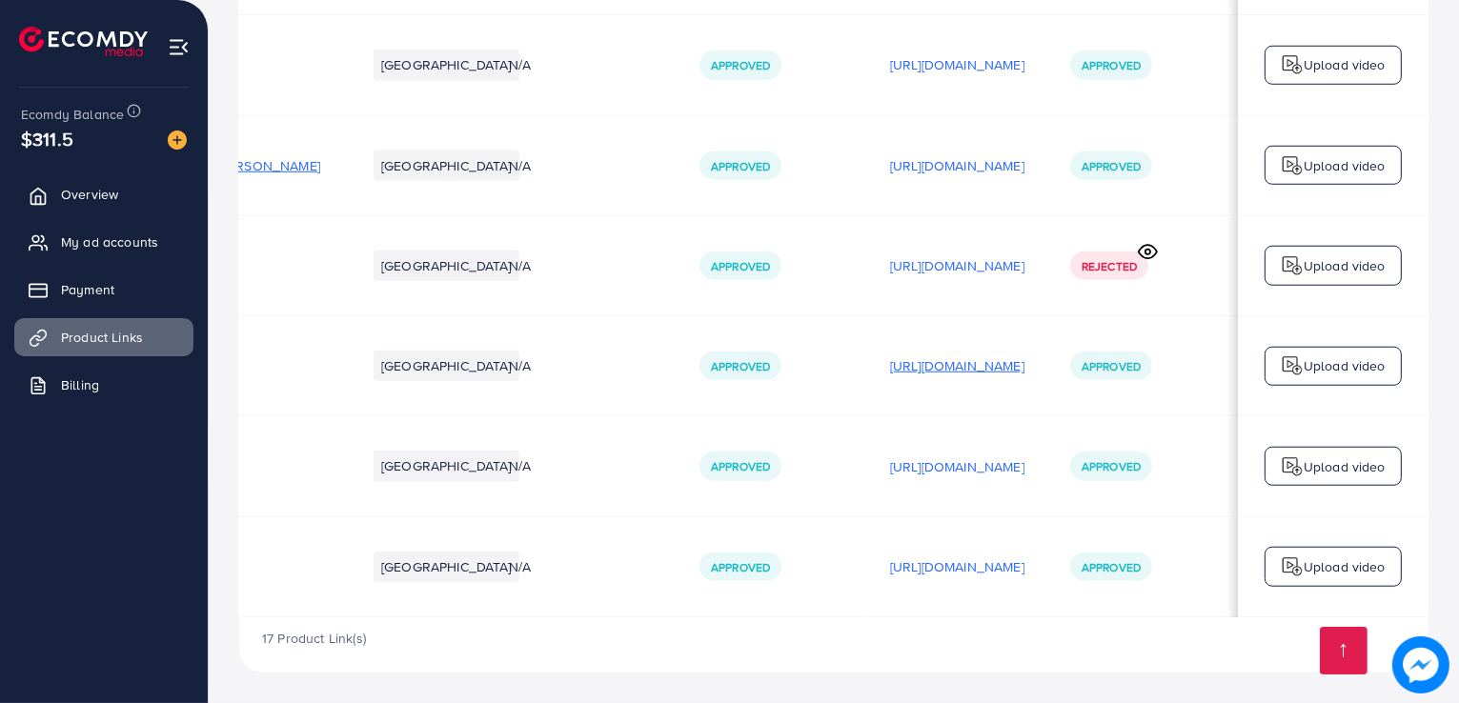
click at [994, 354] on p "[URL][DOMAIN_NAME]" at bounding box center [957, 365] width 134 height 23
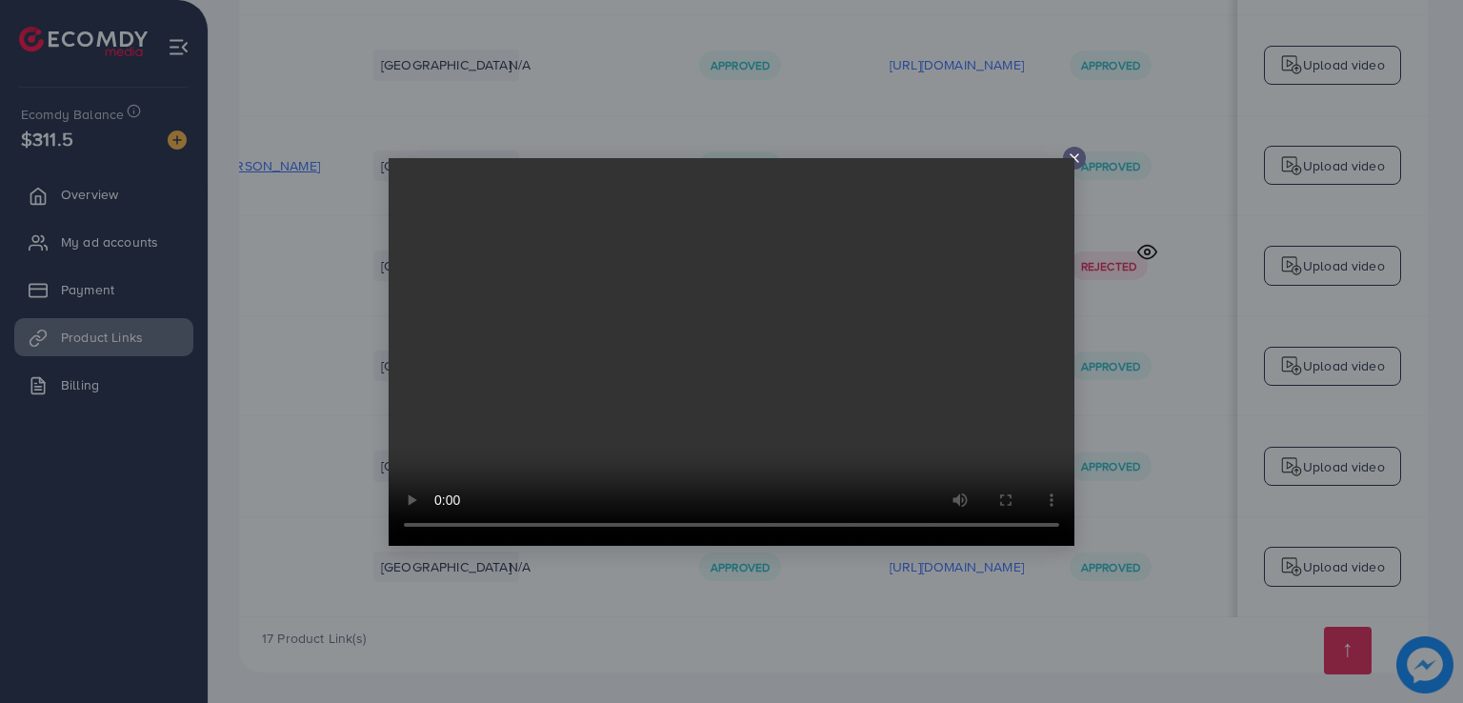
click at [1074, 171] on video at bounding box center [732, 352] width 686 height 388
click at [1076, 148] on div at bounding box center [1074, 158] width 23 height 23
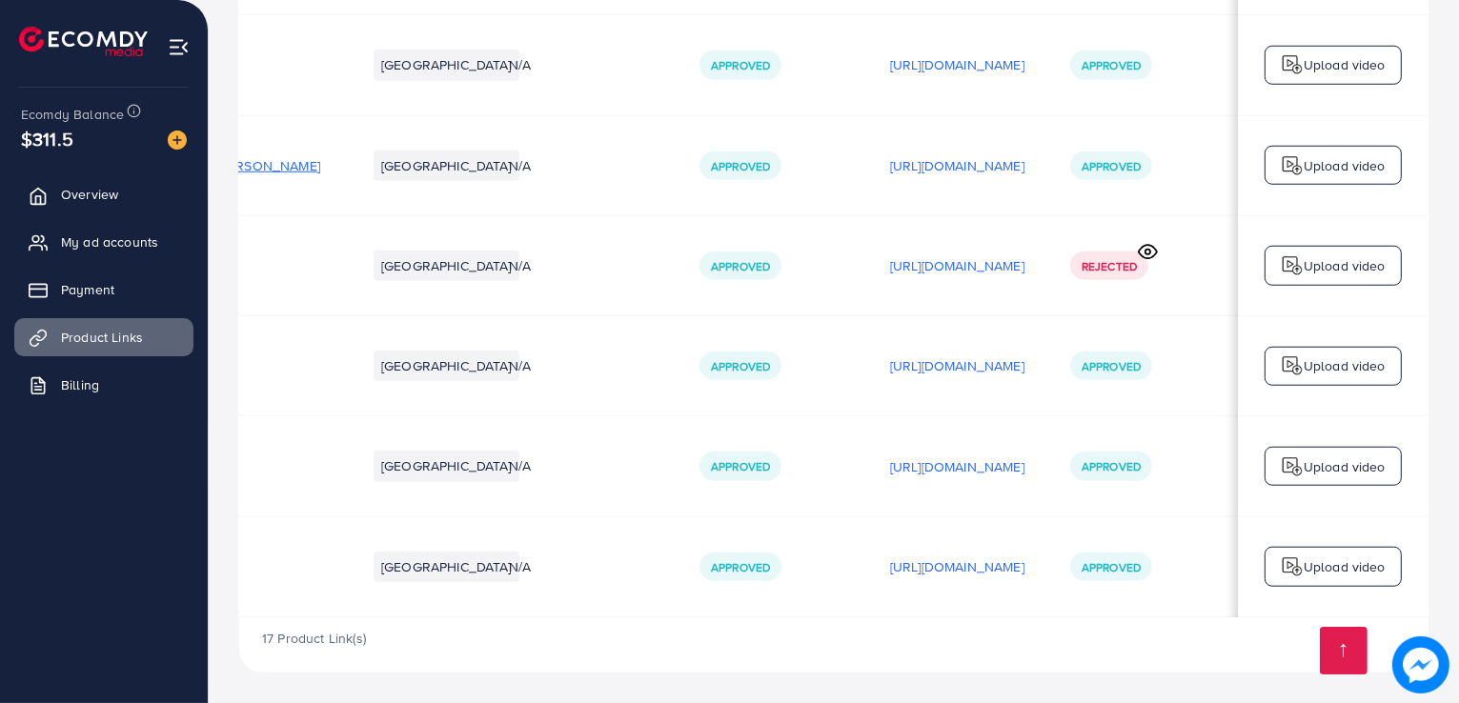
scroll to position [1828, 0]
click at [987, 76] on p "[URL][DOMAIN_NAME]" at bounding box center [957, 64] width 134 height 23
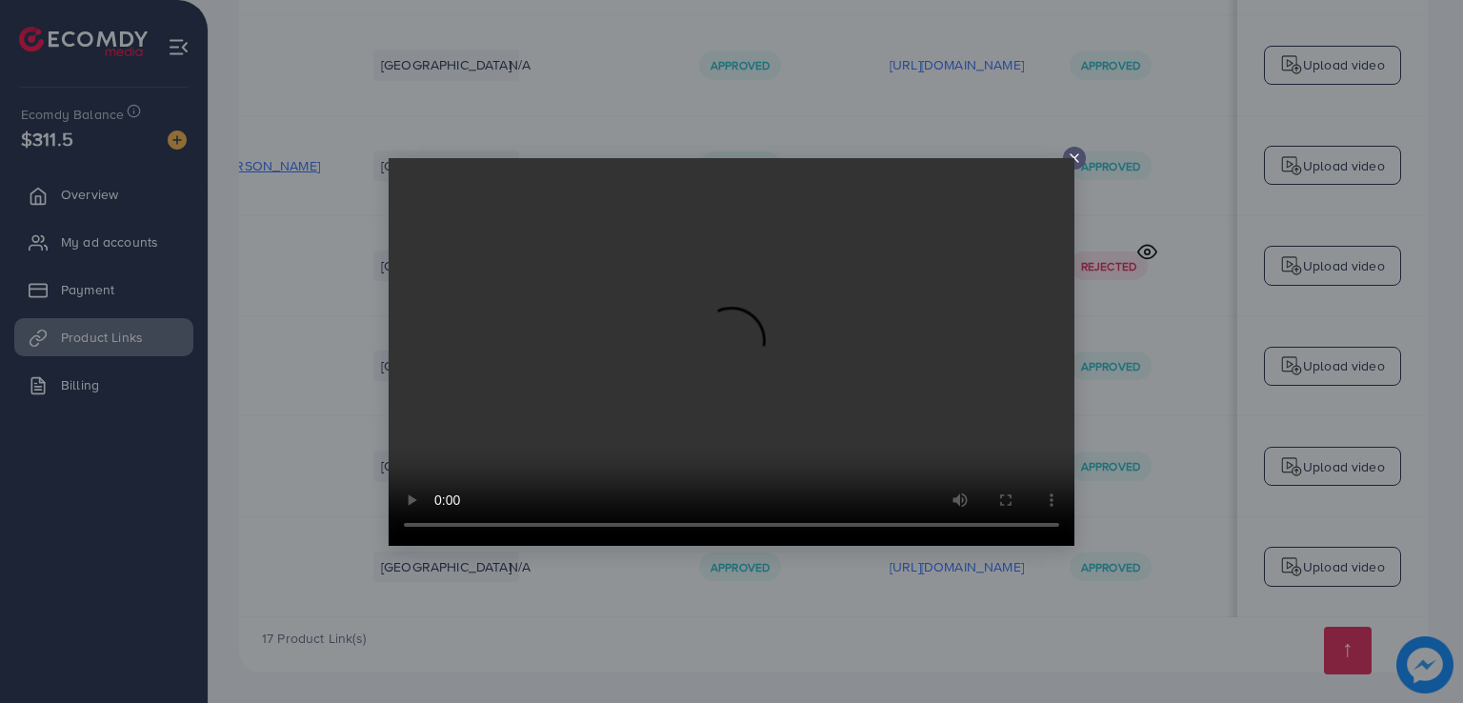
click at [1162, 222] on div at bounding box center [731, 351] width 1463 height 703
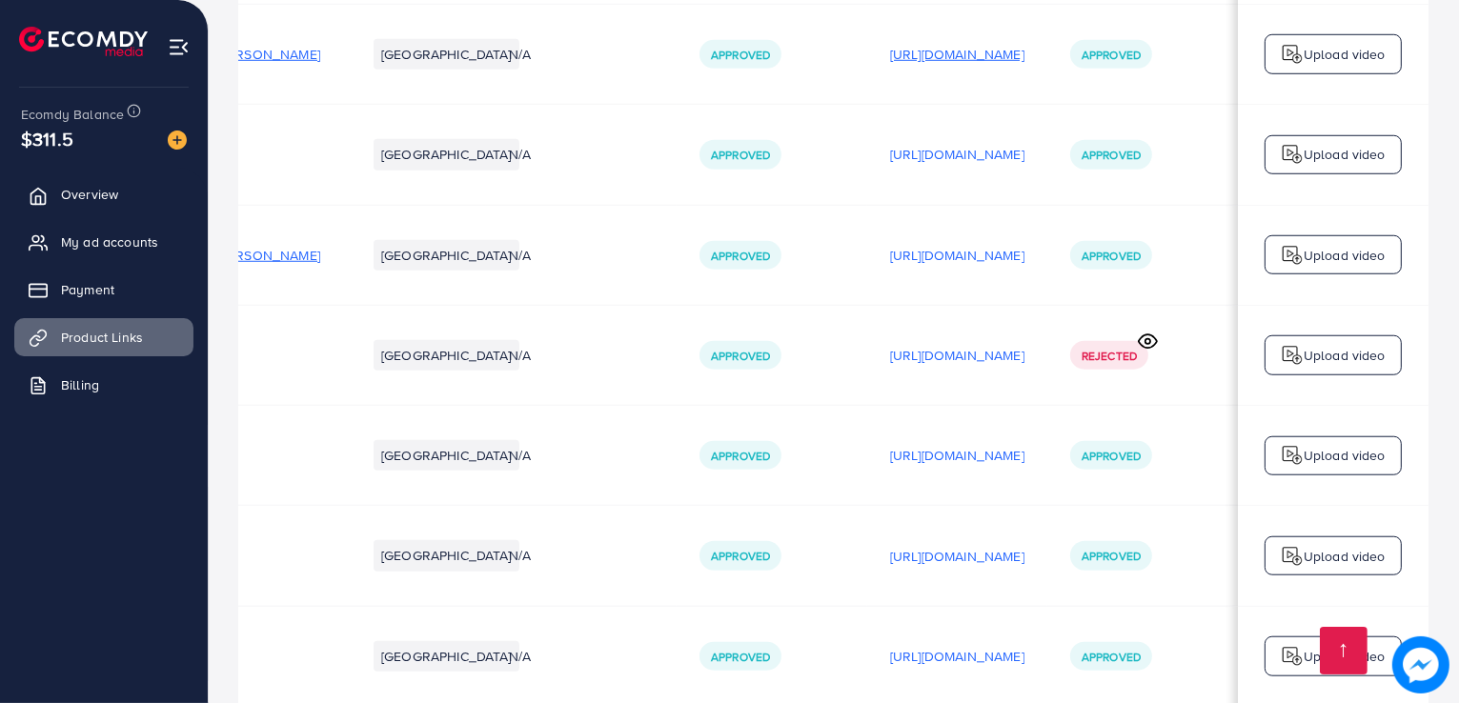
scroll to position [1687, 0]
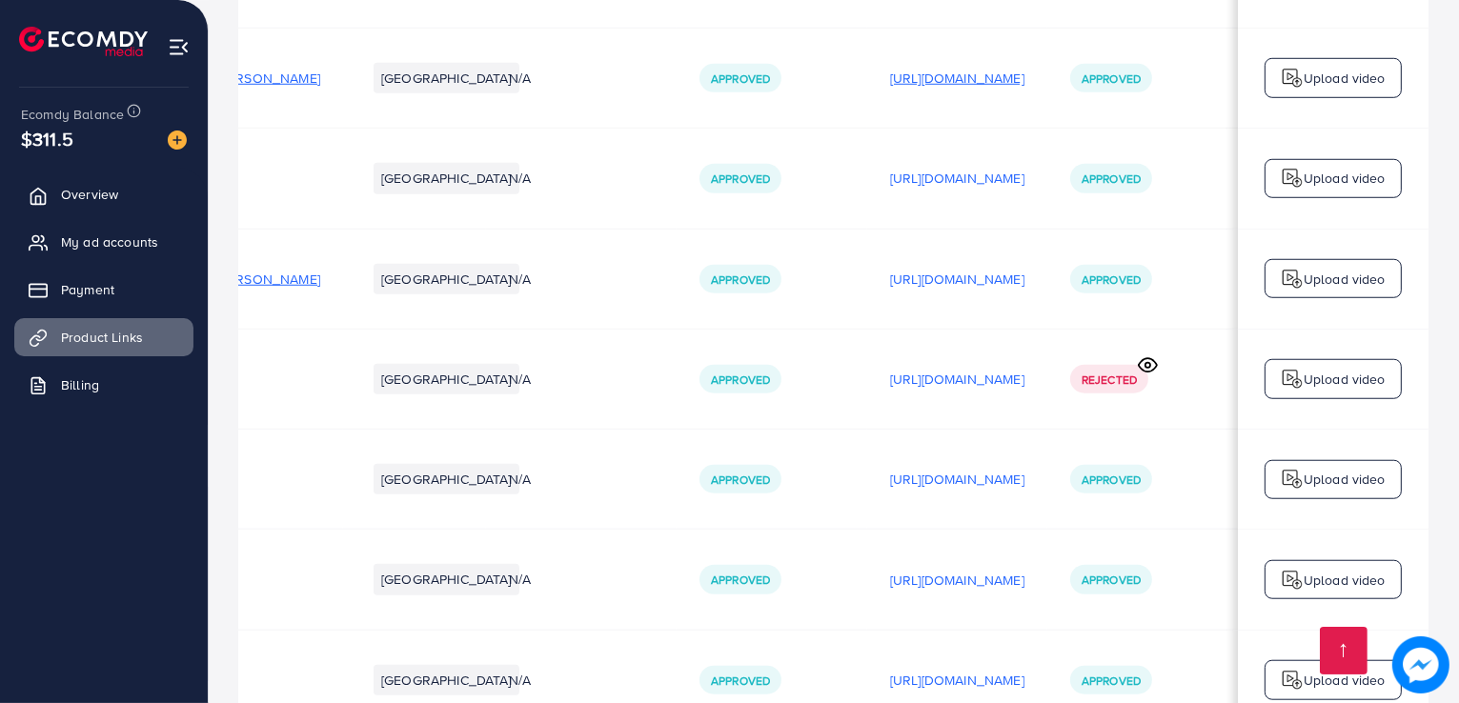
click at [979, 90] on p "[URL][DOMAIN_NAME]" at bounding box center [957, 78] width 134 height 23
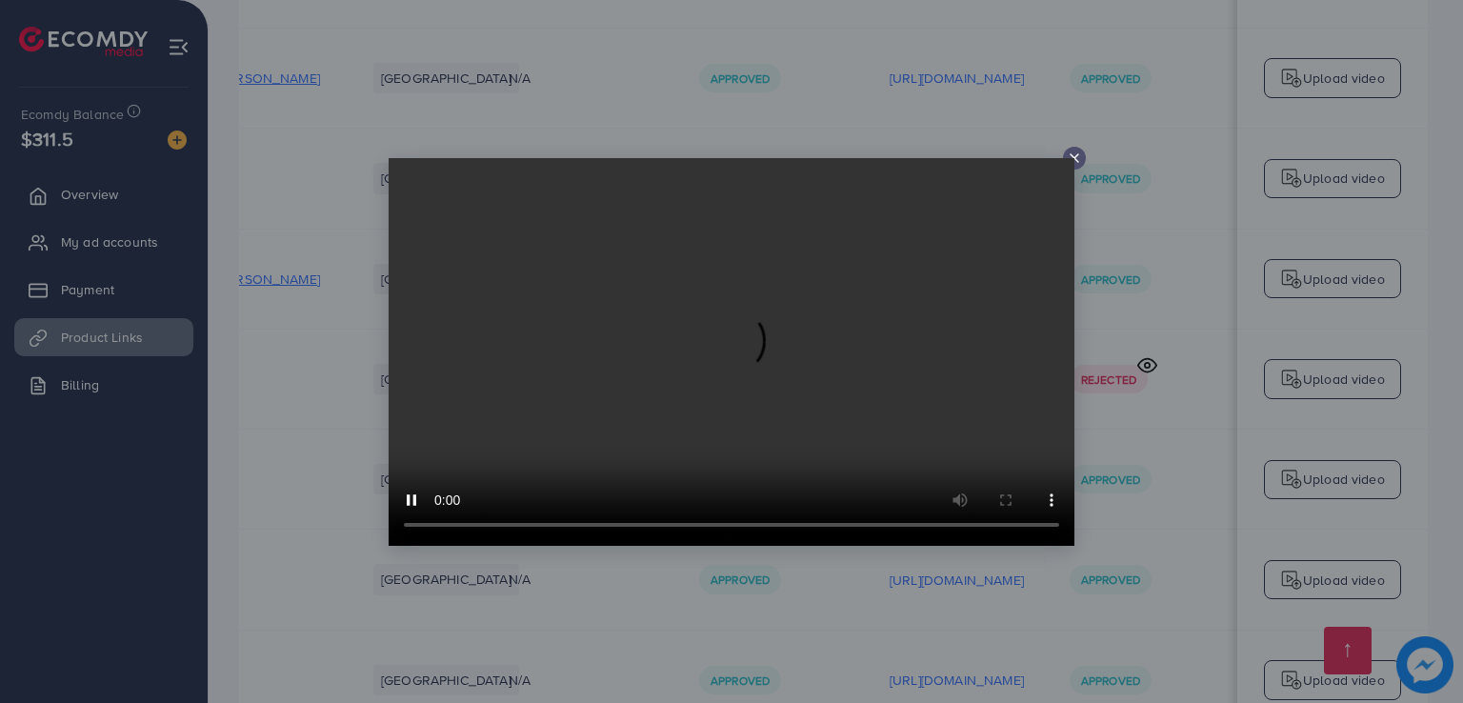
click at [1142, 268] on div at bounding box center [731, 351] width 1463 height 703
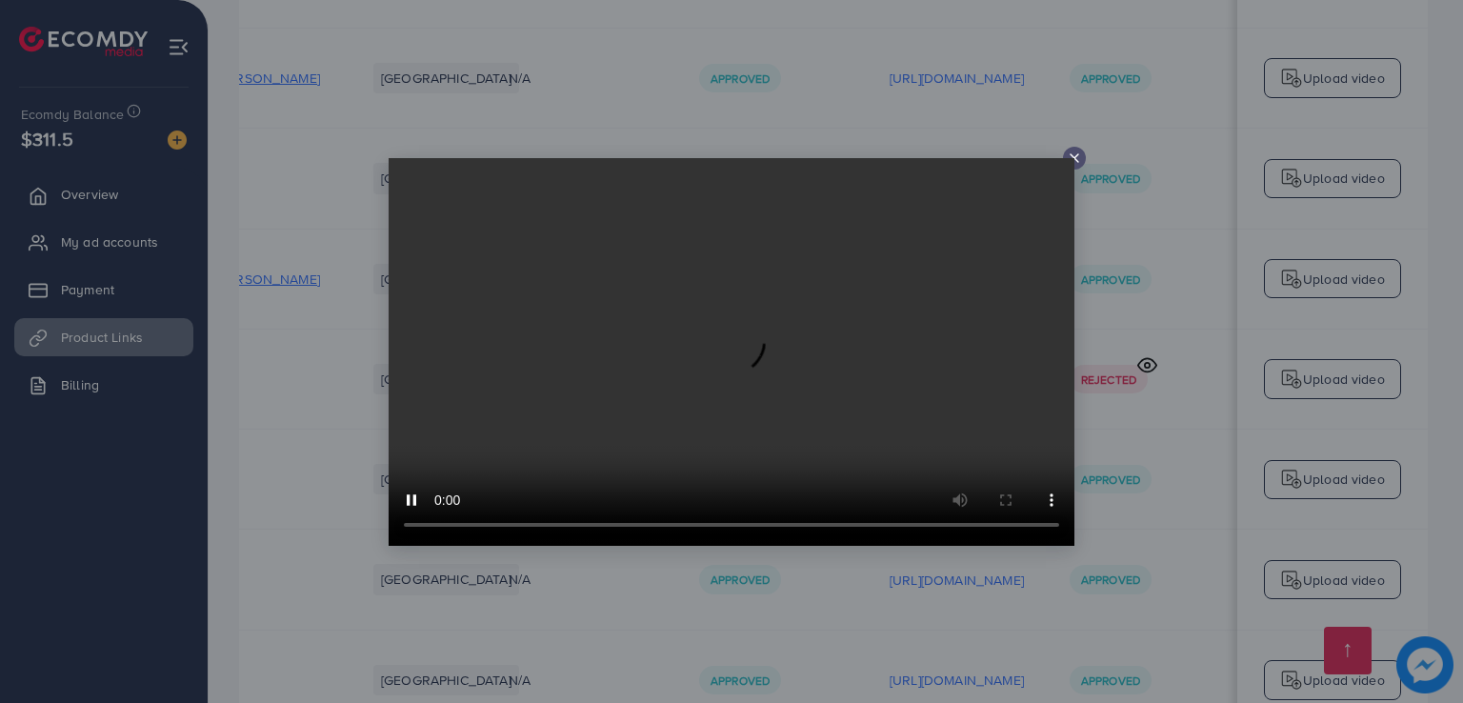
click at [1069, 161] on video at bounding box center [732, 352] width 686 height 388
click at [1078, 151] on icon at bounding box center [1074, 158] width 15 height 15
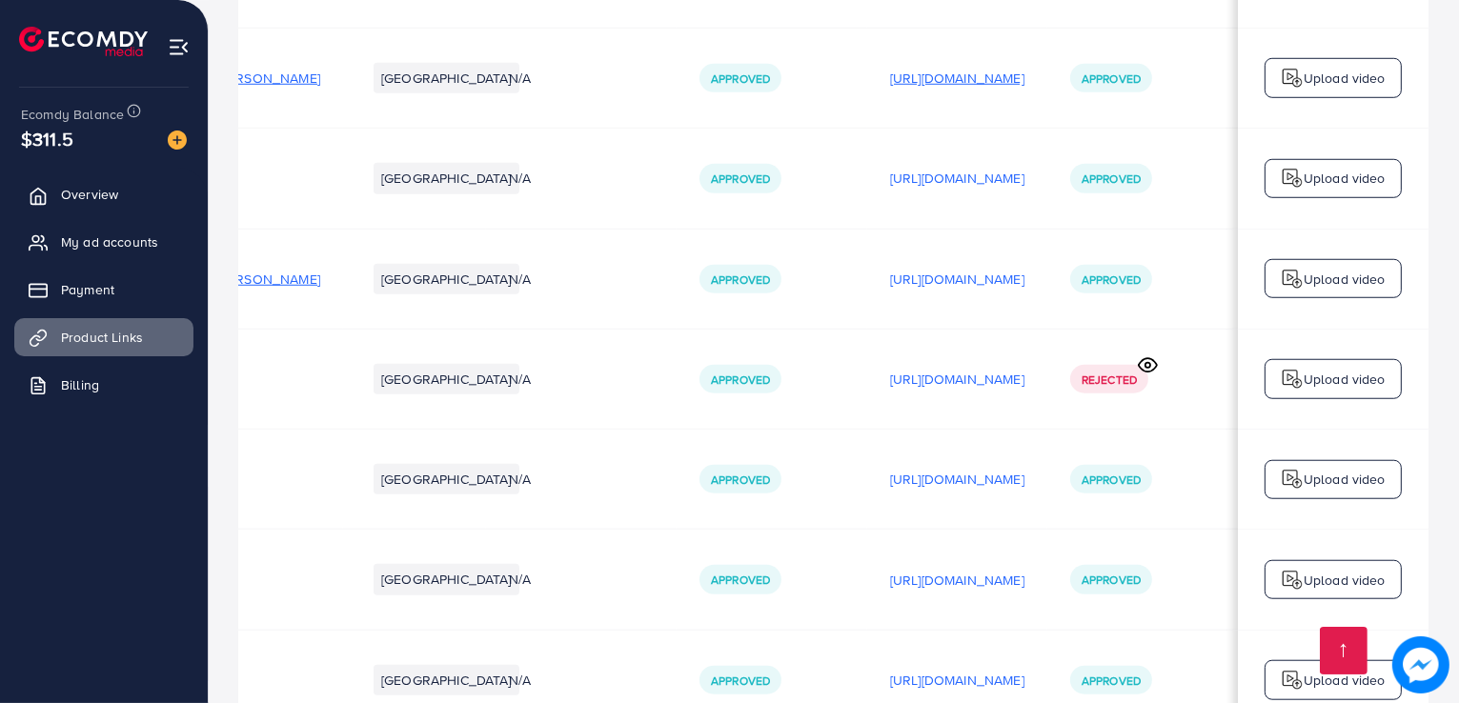
click at [934, 90] on p "[URL][DOMAIN_NAME]" at bounding box center [957, 78] width 134 height 23
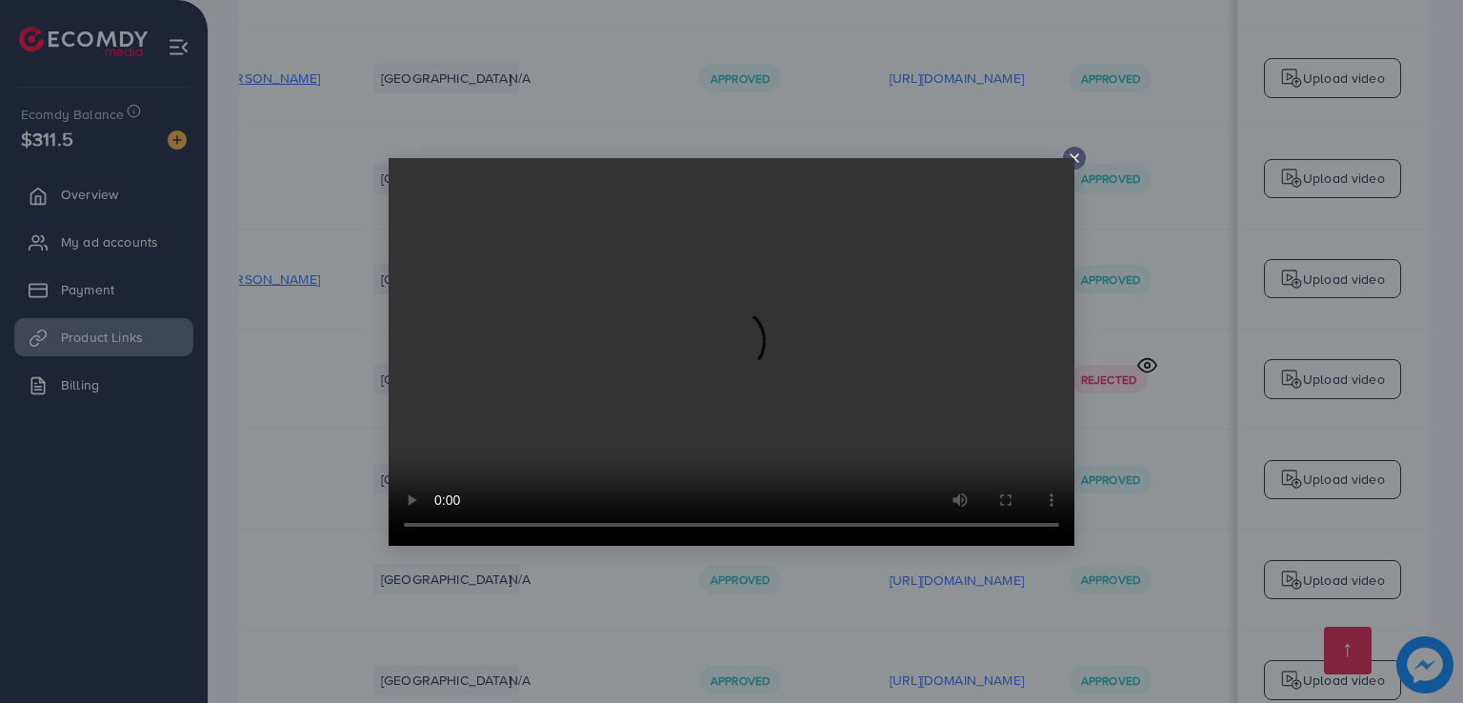
click at [1084, 163] on div at bounding box center [1074, 158] width 23 height 23
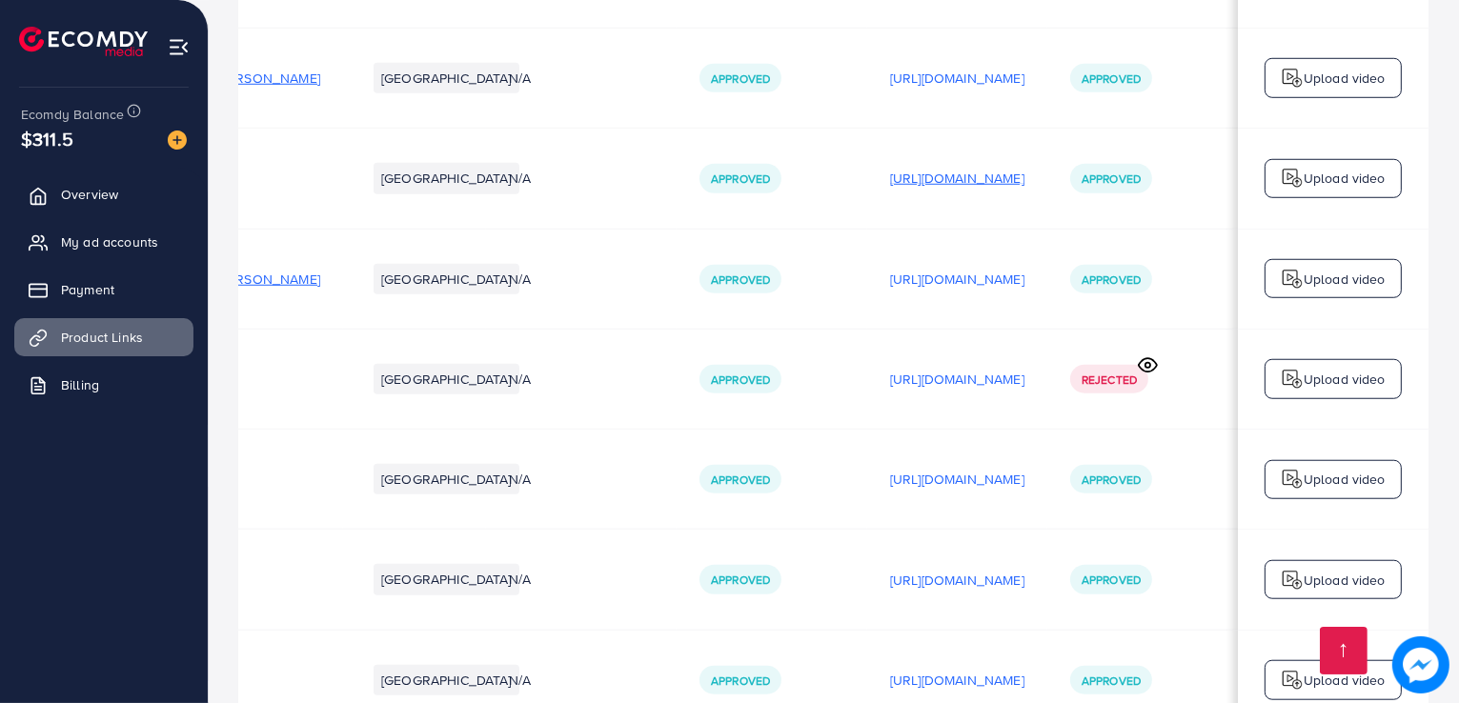
click at [967, 190] on p "[URL][DOMAIN_NAME]" at bounding box center [957, 178] width 134 height 23
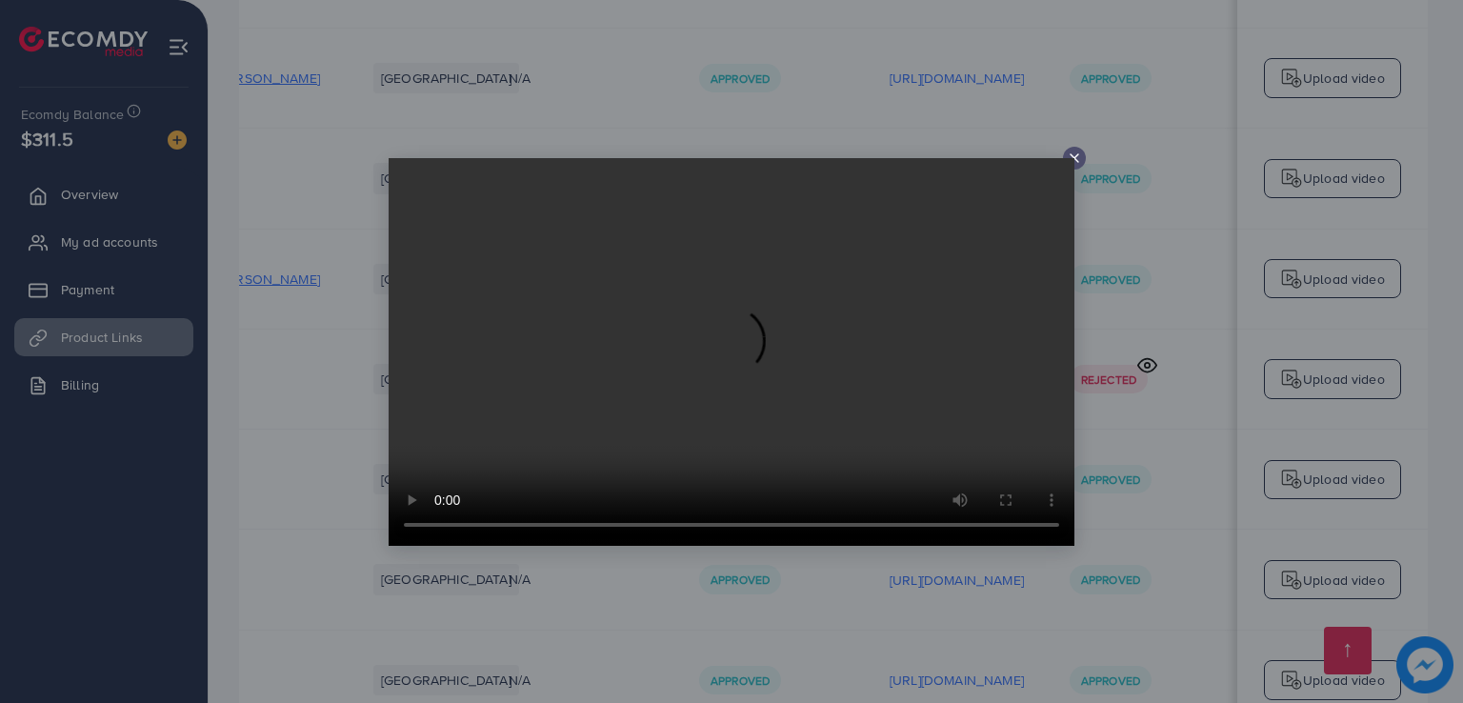
click at [1109, 331] on div at bounding box center [731, 351] width 1463 height 703
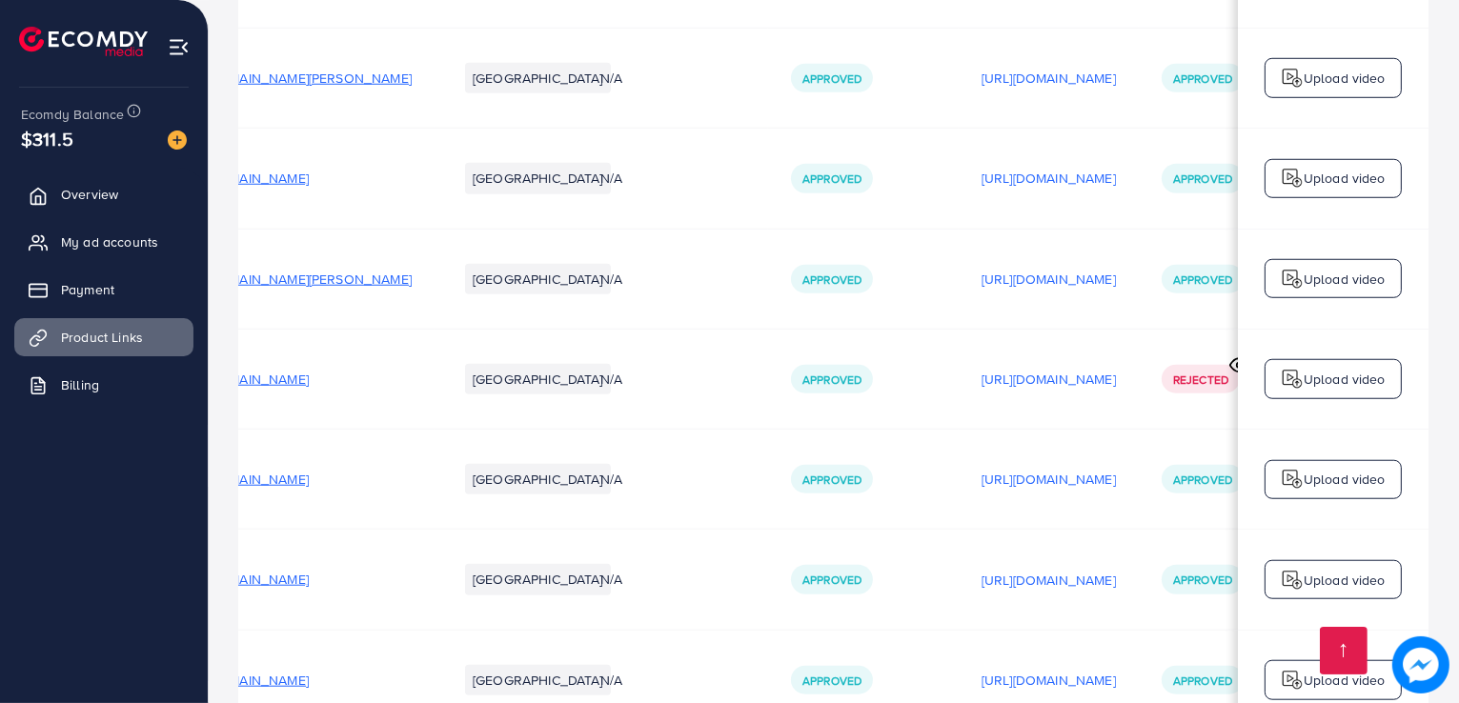
scroll to position [0, 0]
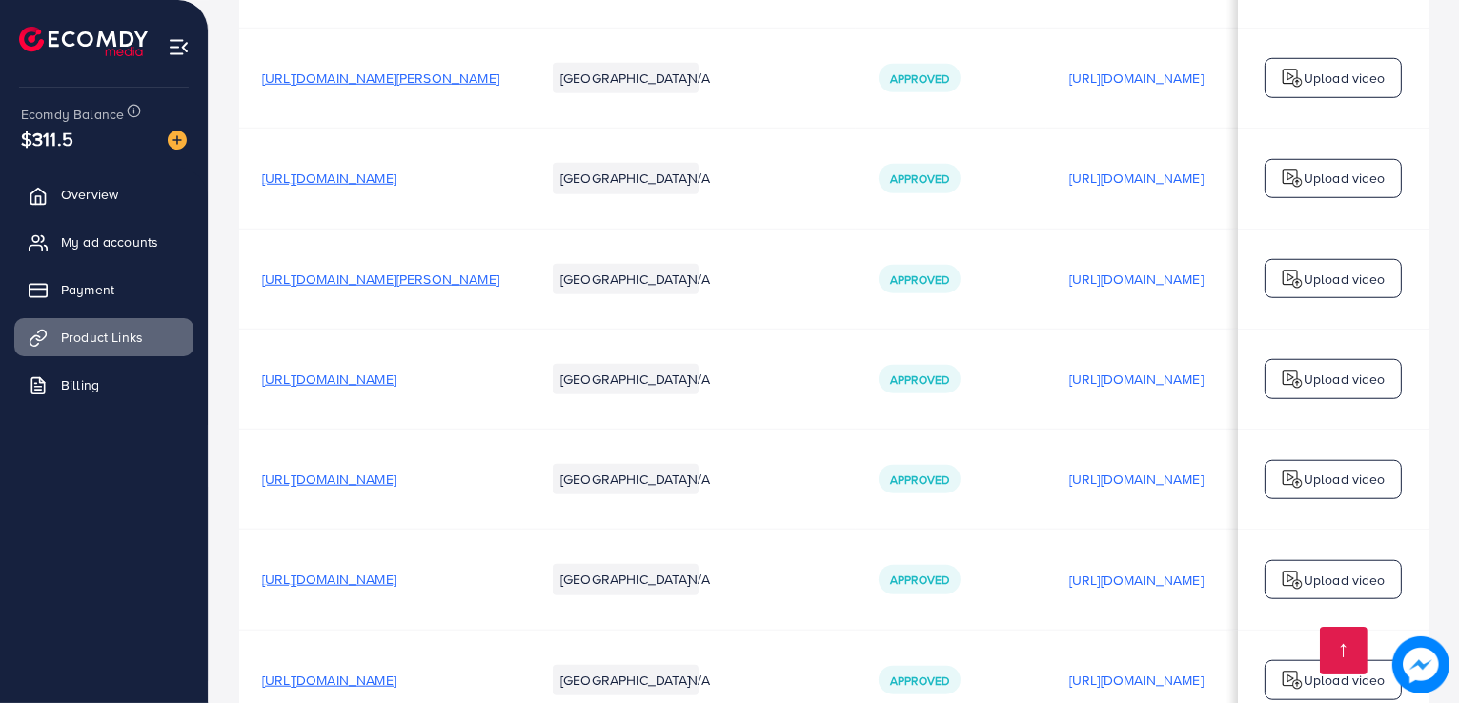
click at [396, 188] on span "[URL][DOMAIN_NAME]" at bounding box center [329, 178] width 134 height 19
